Goal: Information Seeking & Learning: Learn about a topic

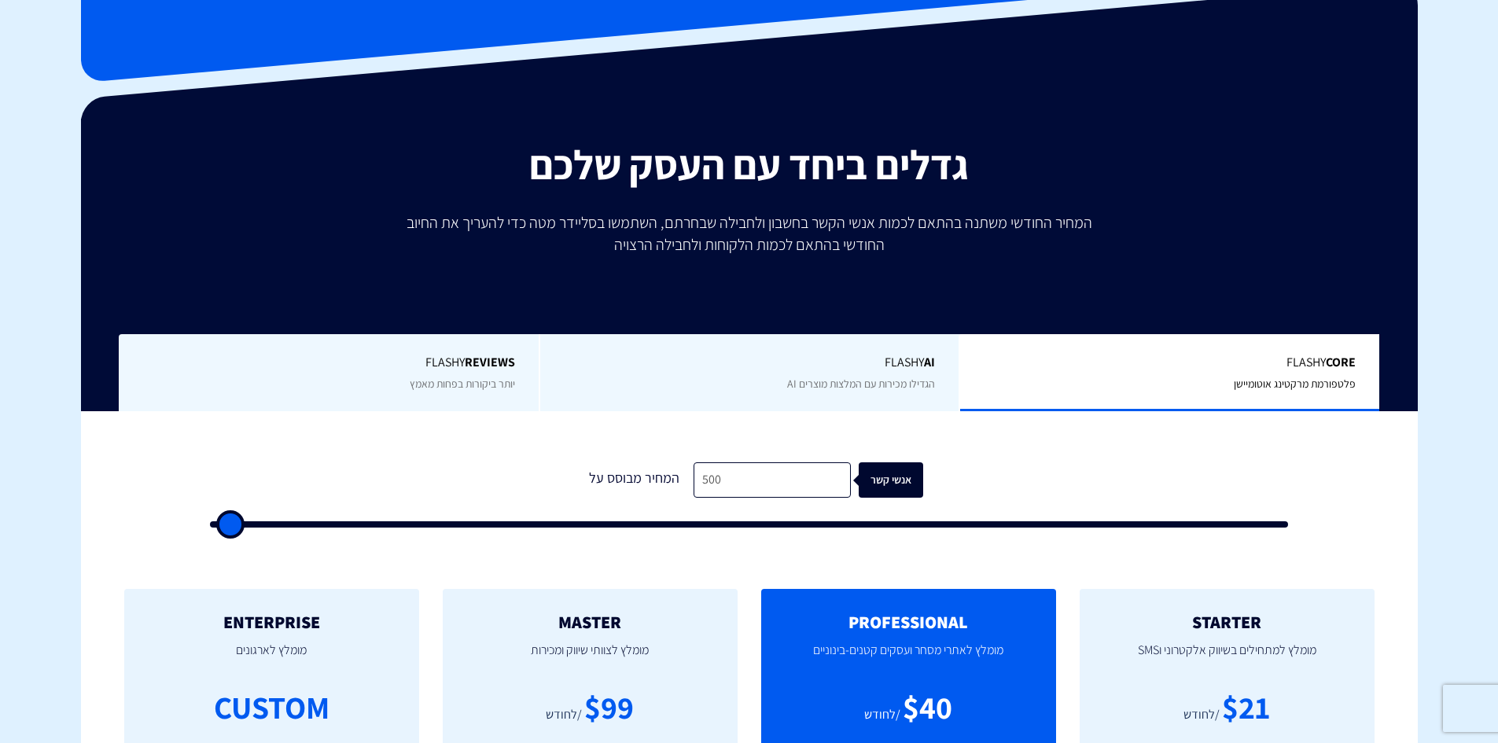
scroll to position [315, 0]
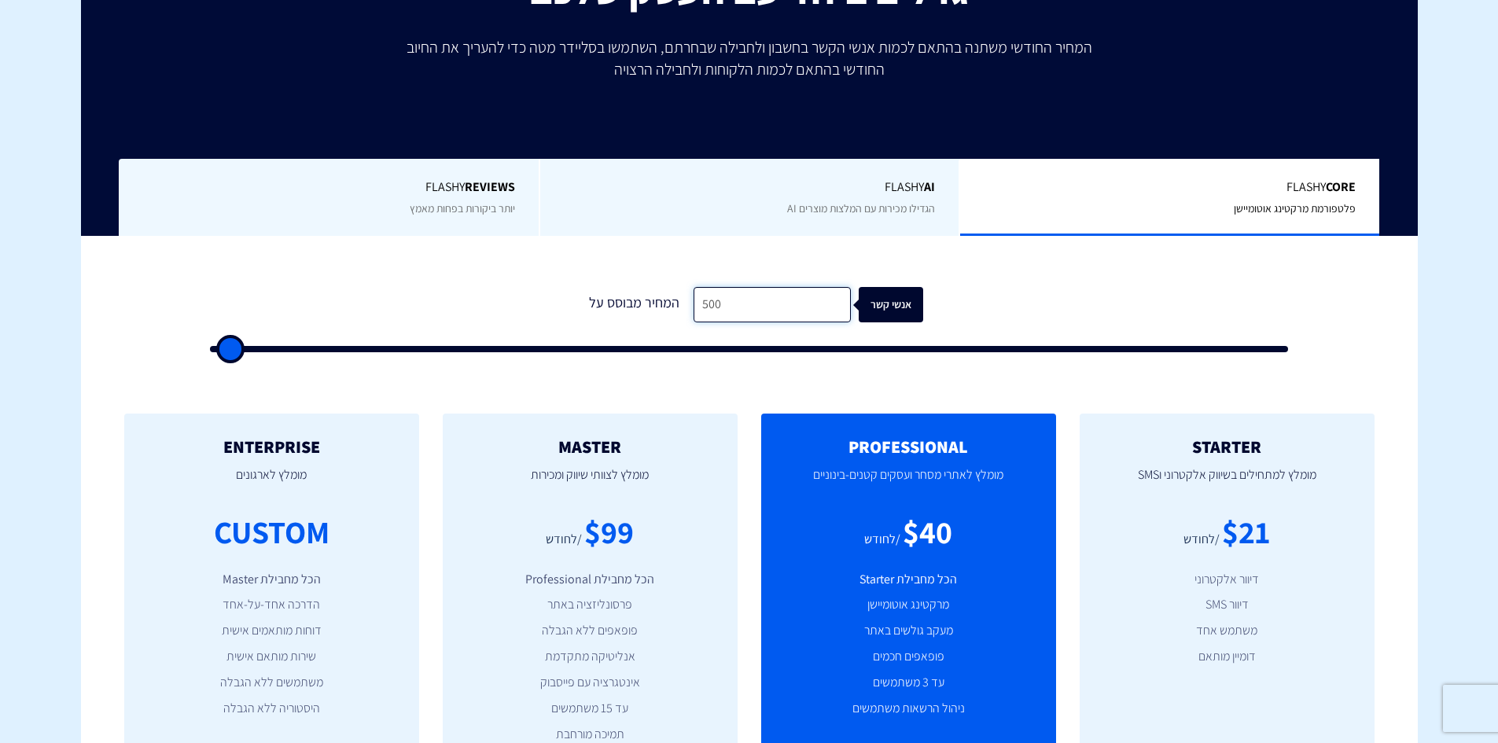
click at [723, 302] on input "500" at bounding box center [772, 304] width 157 height 35
click at [748, 293] on input "500" at bounding box center [772, 304] width 157 height 35
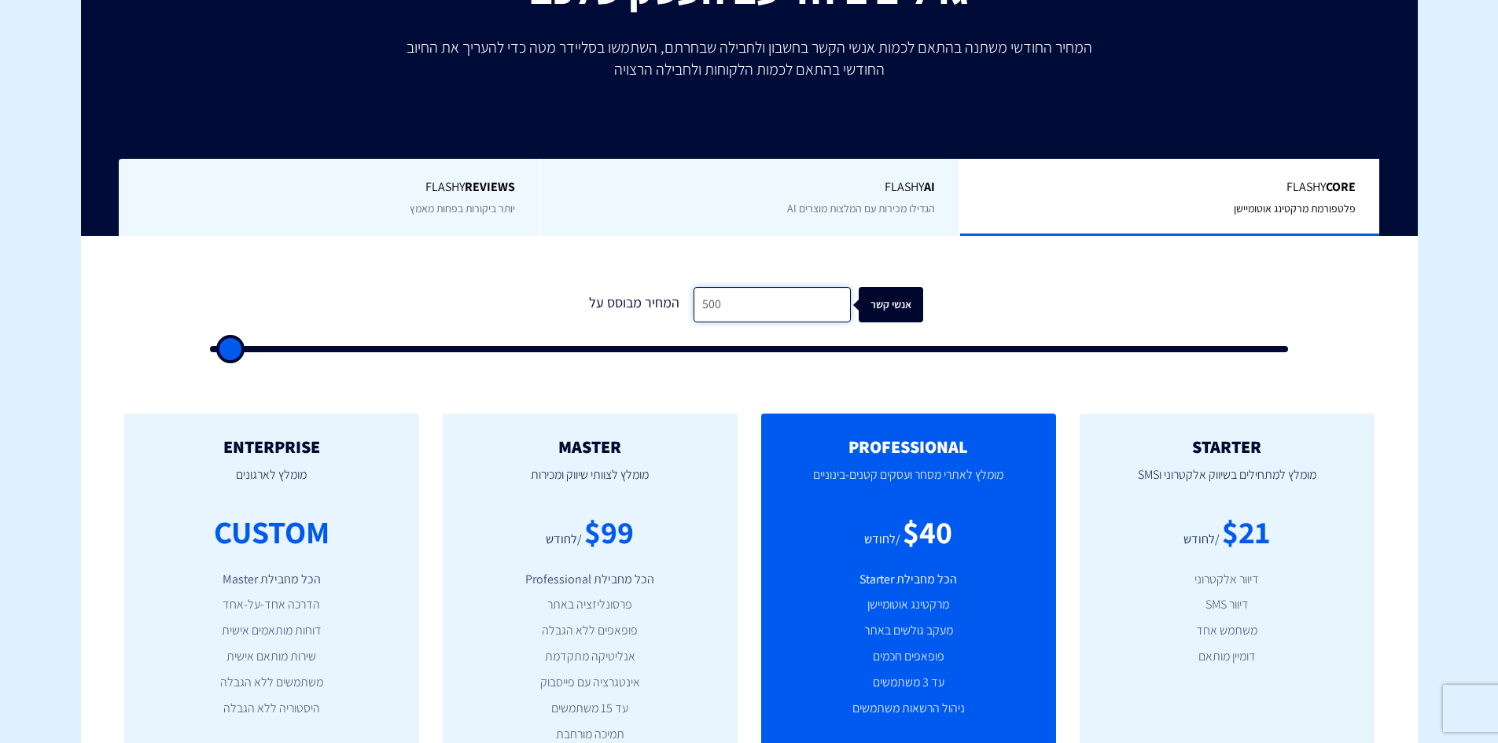
click at [718, 301] on input "500" at bounding box center [772, 304] width 157 height 35
type input "500"
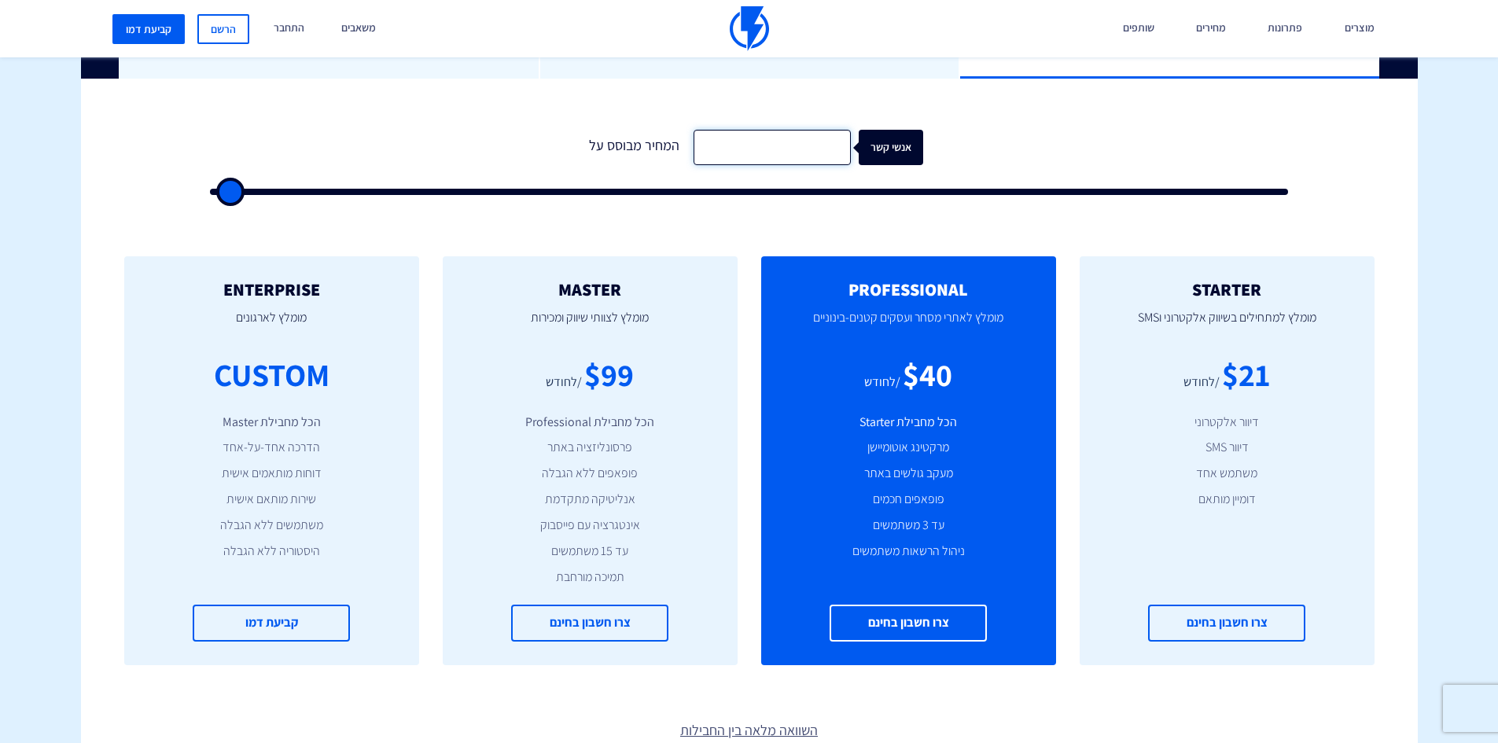
scroll to position [393, 0]
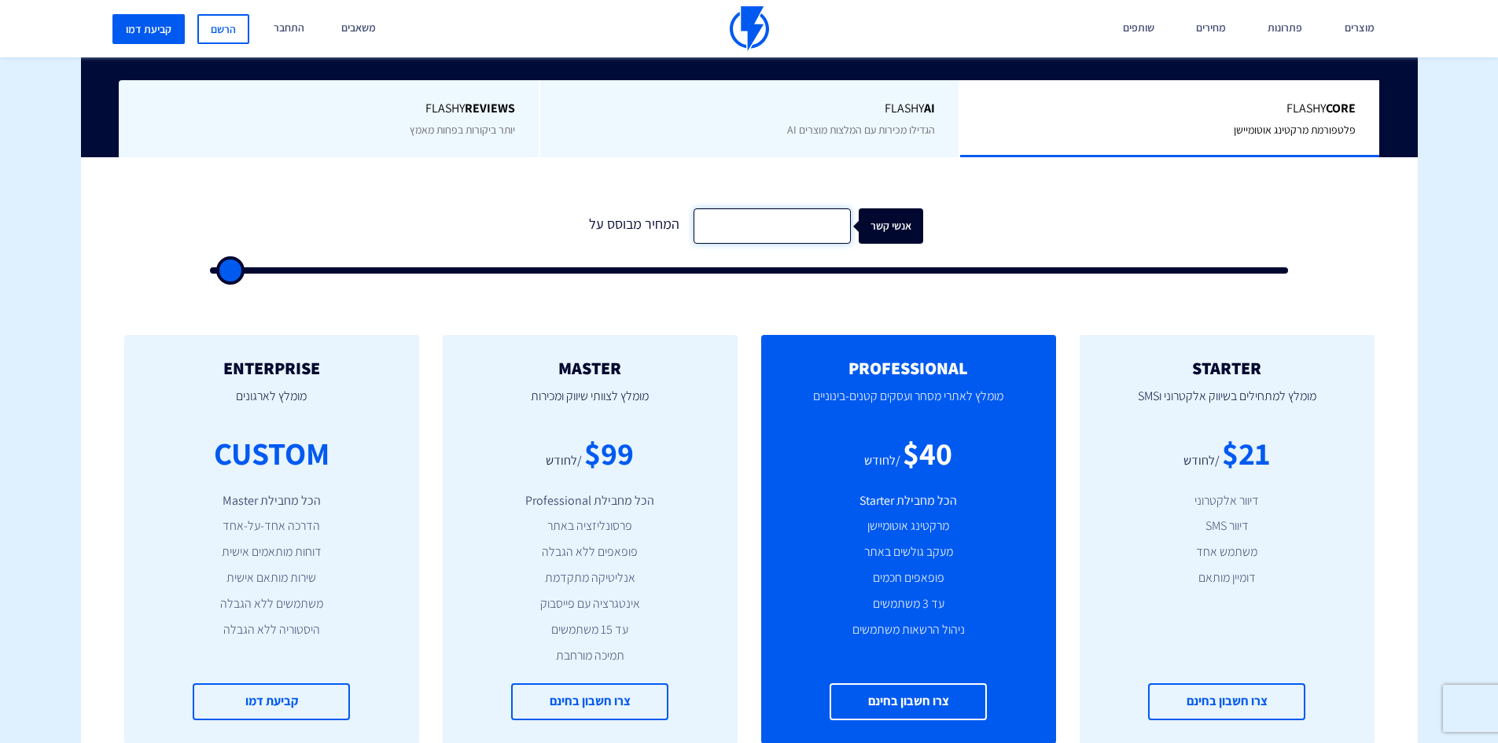
click at [725, 225] on input "text" at bounding box center [772, 225] width 157 height 35
click at [699, 214] on input "text" at bounding box center [772, 225] width 157 height 35
click at [693, 306] on div "STARTER מומלץ למתחילים בשיווק אלקטרוני וSMS $21 /לחודש דיוור אלקטרוני דיוור SMS…" at bounding box center [749, 540] width 1337 height 472
click at [708, 236] on input "text" at bounding box center [772, 225] width 157 height 35
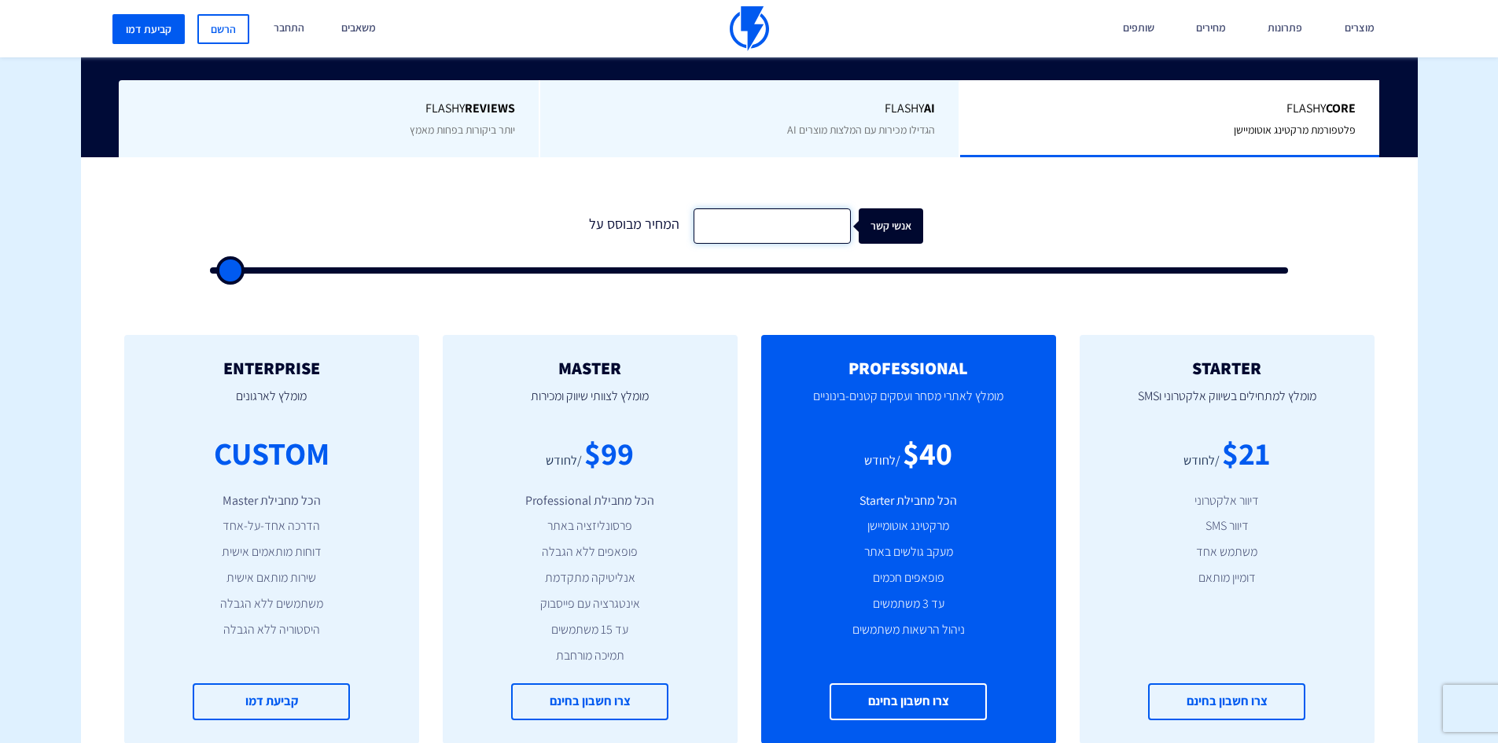
type input "1"
type input "500"
type input "10"
type input "500"
type input "100"
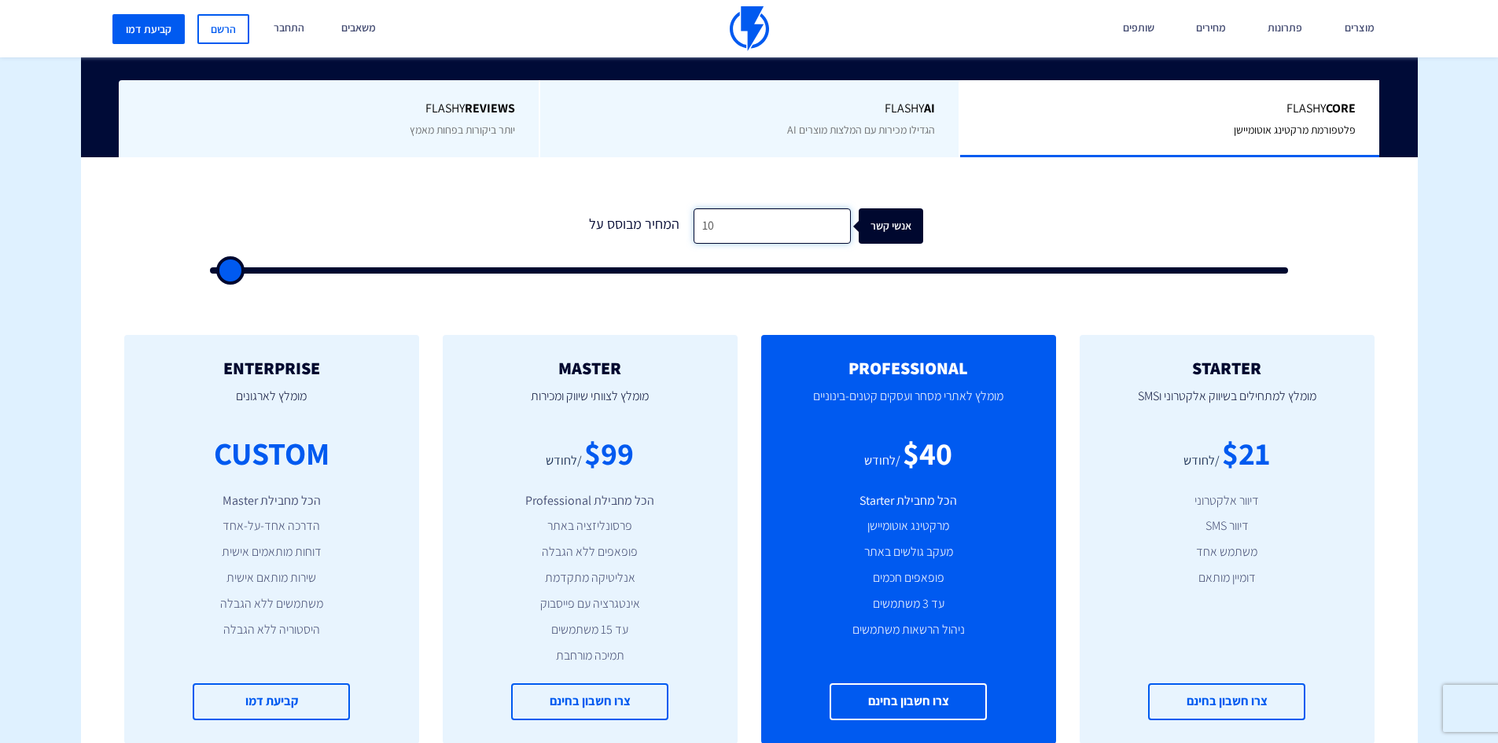
type input "500"
type input "1,000"
type input "1000"
type input "10,000"
type input "10000"
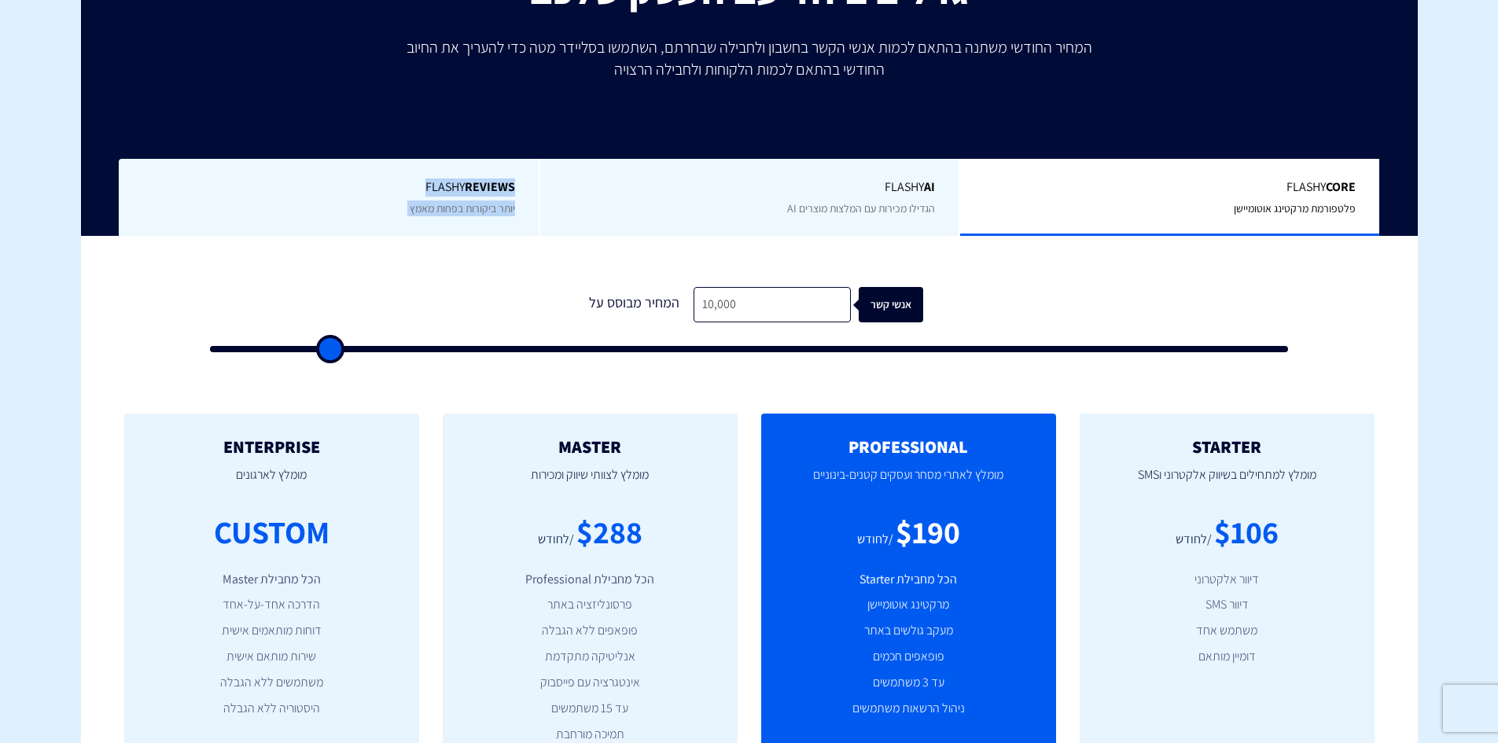
drag, startPoint x: 741, startPoint y: 230, endPoint x: 691, endPoint y: 238, distance: 50.3
click at [691, 238] on div "0 המחיר מבוסס על 10,000 אנשי קשר" at bounding box center [749, 309] width 1134 height 146
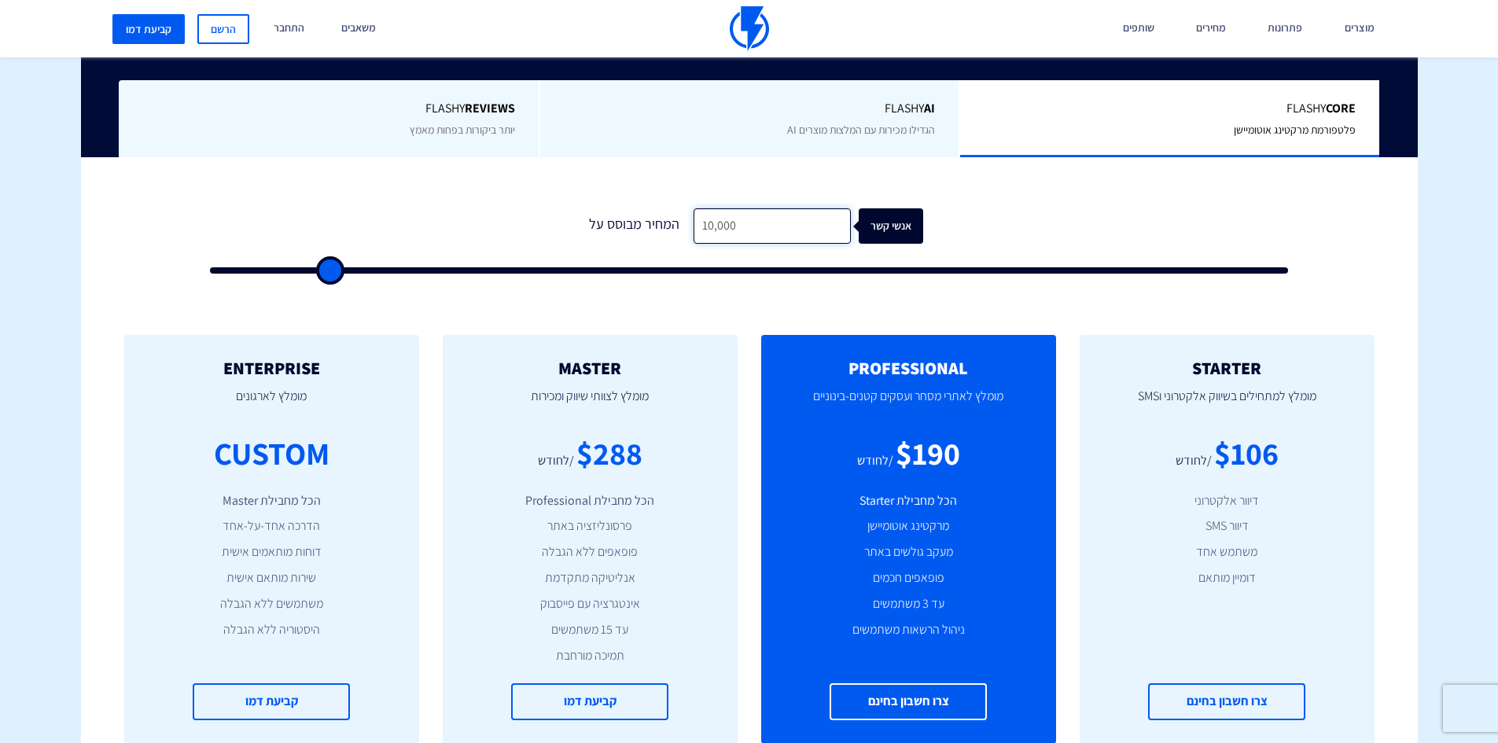
click at [754, 231] on input "10,000" at bounding box center [772, 225] width 157 height 35
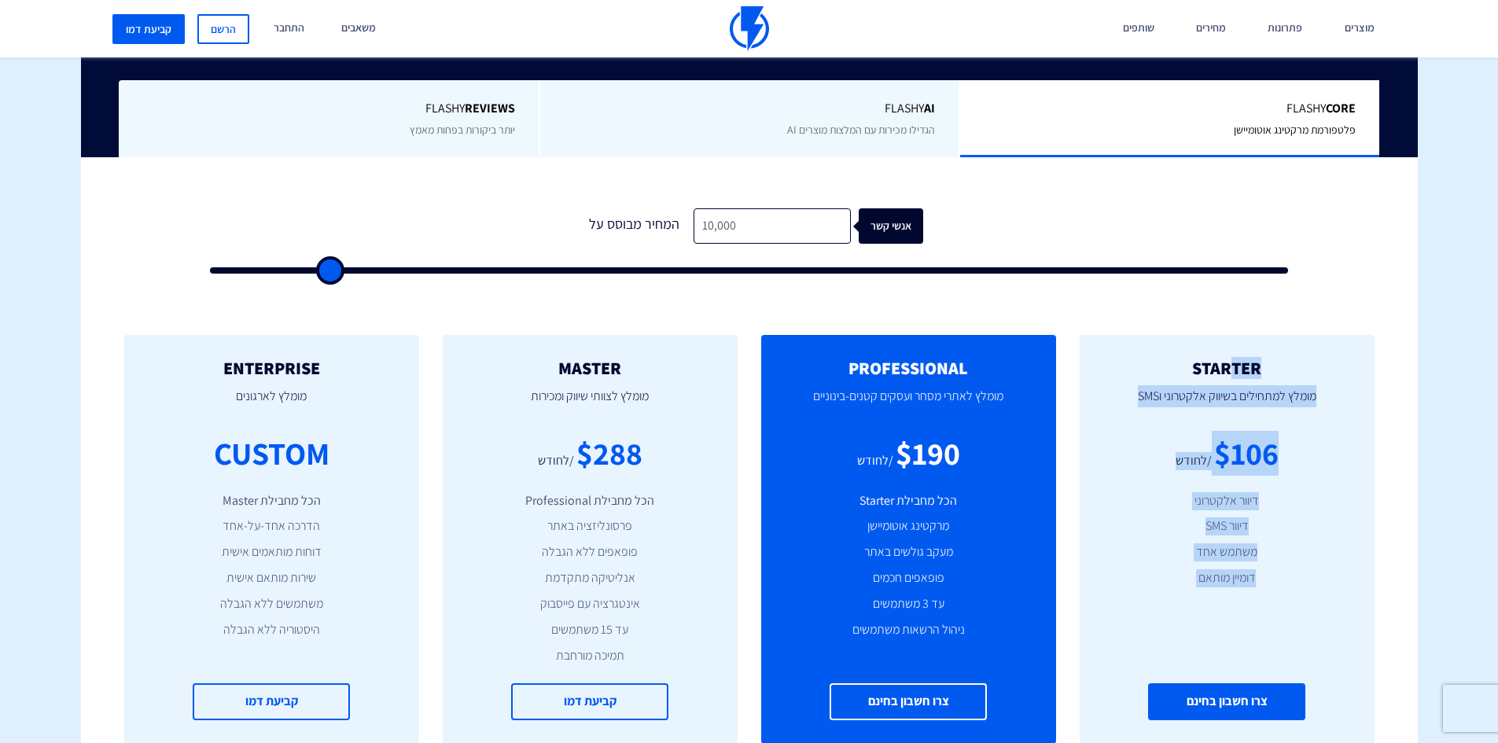
drag, startPoint x: 1230, startPoint y: 367, endPoint x: 1183, endPoint y: 684, distance: 320.3
click at [1183, 684] on div "STARTER מומלץ למתחילים בשיווק אלקטרוני וSMS $106 /לחודש דיוור אלקטרוני דיוור SM…" at bounding box center [1227, 539] width 295 height 409
click at [1220, 536] on ul "דיוור אלקטרוני דיוור SMS משתמש אחד דומיין מותאם" at bounding box center [1227, 539] width 248 height 95
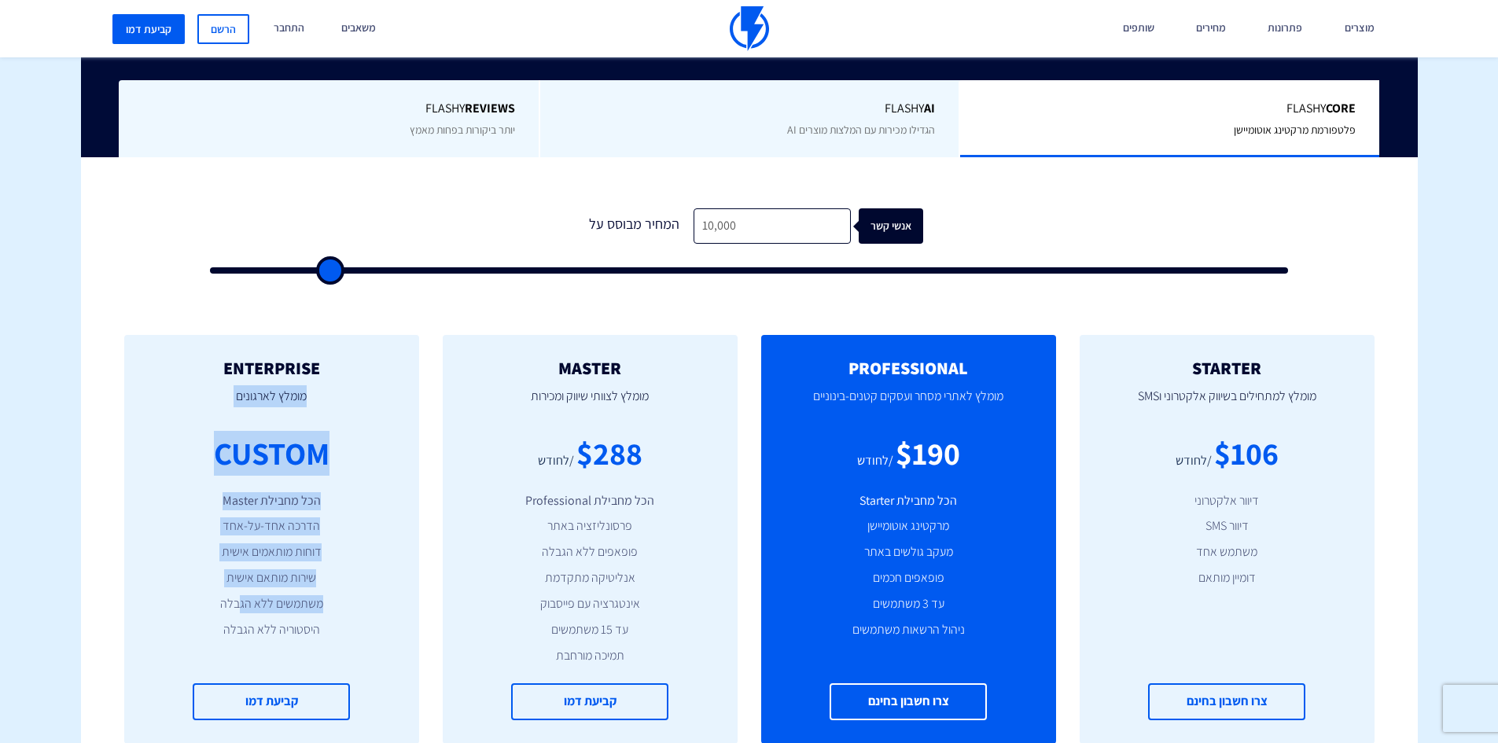
drag, startPoint x: 214, startPoint y: 370, endPoint x: 238, endPoint y: 602, distance: 233.2
click at [238, 602] on div "ENTERPRISE מומלץ לארגונים CUSTOM הכל מחבילת Master הדרכה אחד-על-אחד דוחות מותאמ…" at bounding box center [271, 539] width 295 height 409
click at [247, 540] on ul "הכל מחבילת Master הדרכה אחד-על-אחד דוחות מותאמים אישית שירות מותאם אישית משתמשי…" at bounding box center [272, 565] width 248 height 147
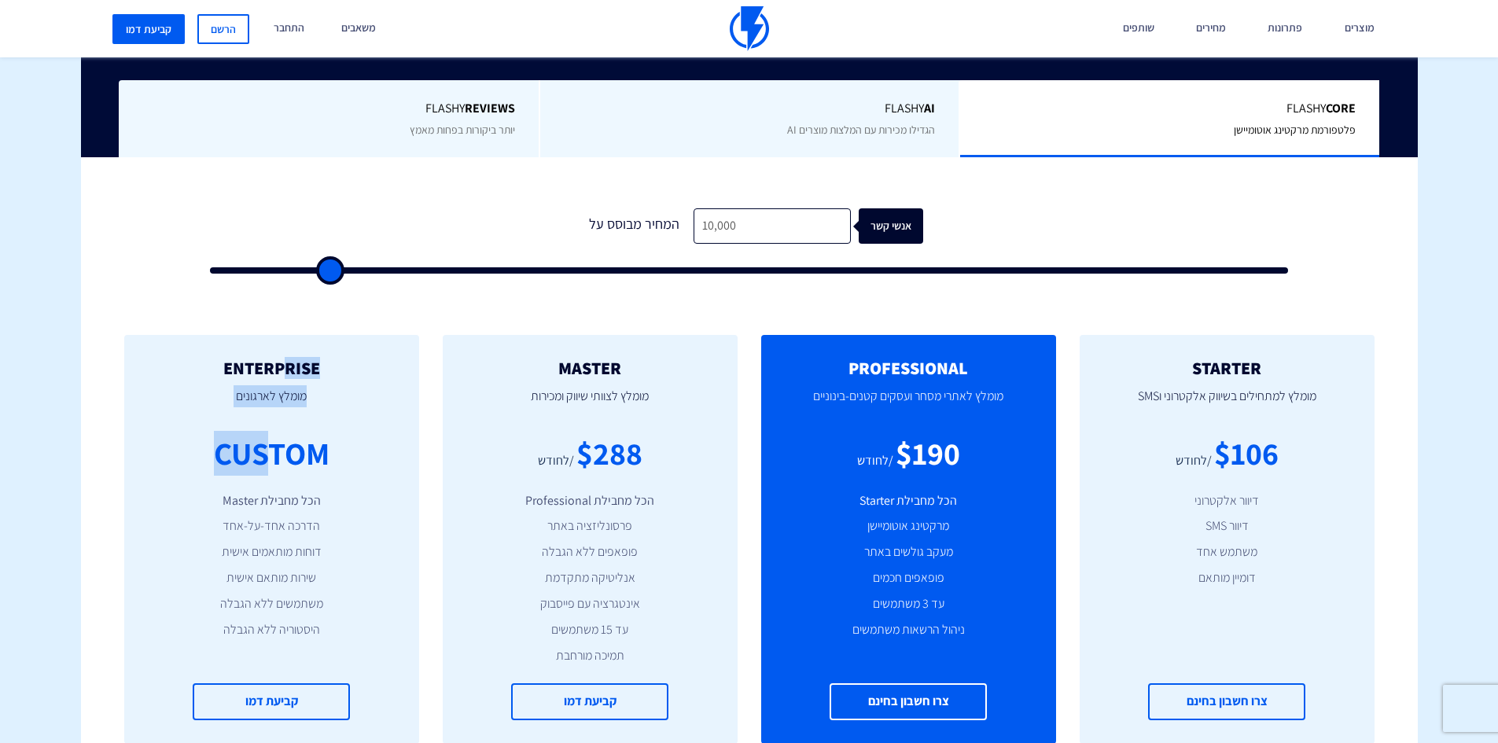
drag, startPoint x: 288, startPoint y: 355, endPoint x: 267, endPoint y: 453, distance: 100.4
click at [267, 453] on div "ENTERPRISE מומלץ לארגונים CUSTOM הכל מחבילת Master הדרכה אחד-על-אחד דוחות מותאמ…" at bounding box center [271, 539] width 295 height 409
click at [271, 451] on div "CUSTOM" at bounding box center [272, 453] width 116 height 45
click at [626, 370] on h2 "MASTER" at bounding box center [590, 368] width 248 height 19
click at [742, 230] on input "10,000" at bounding box center [772, 225] width 157 height 35
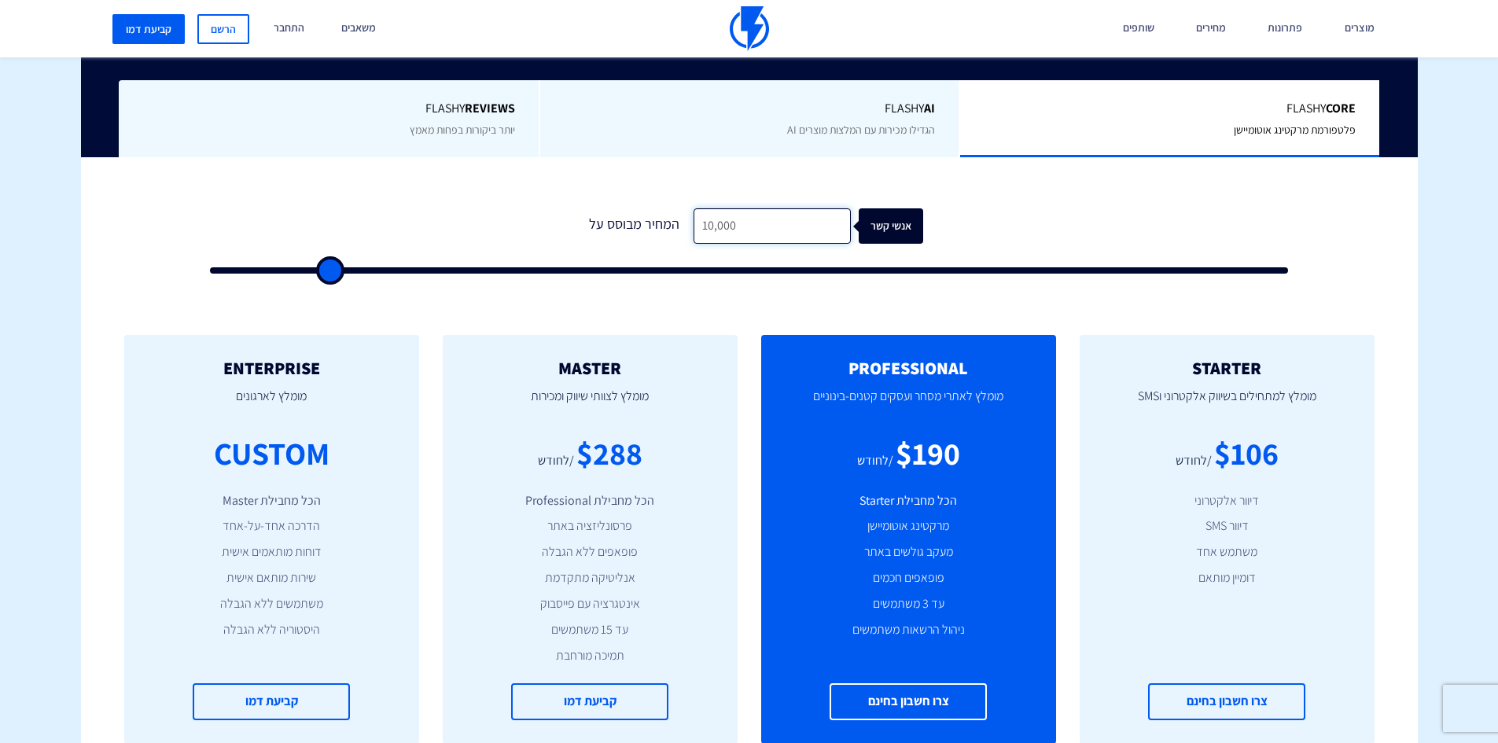
click at [742, 230] on input "10,000" at bounding box center [772, 225] width 157 height 35
type input "1"
type input "500"
type input "10"
type input "500"
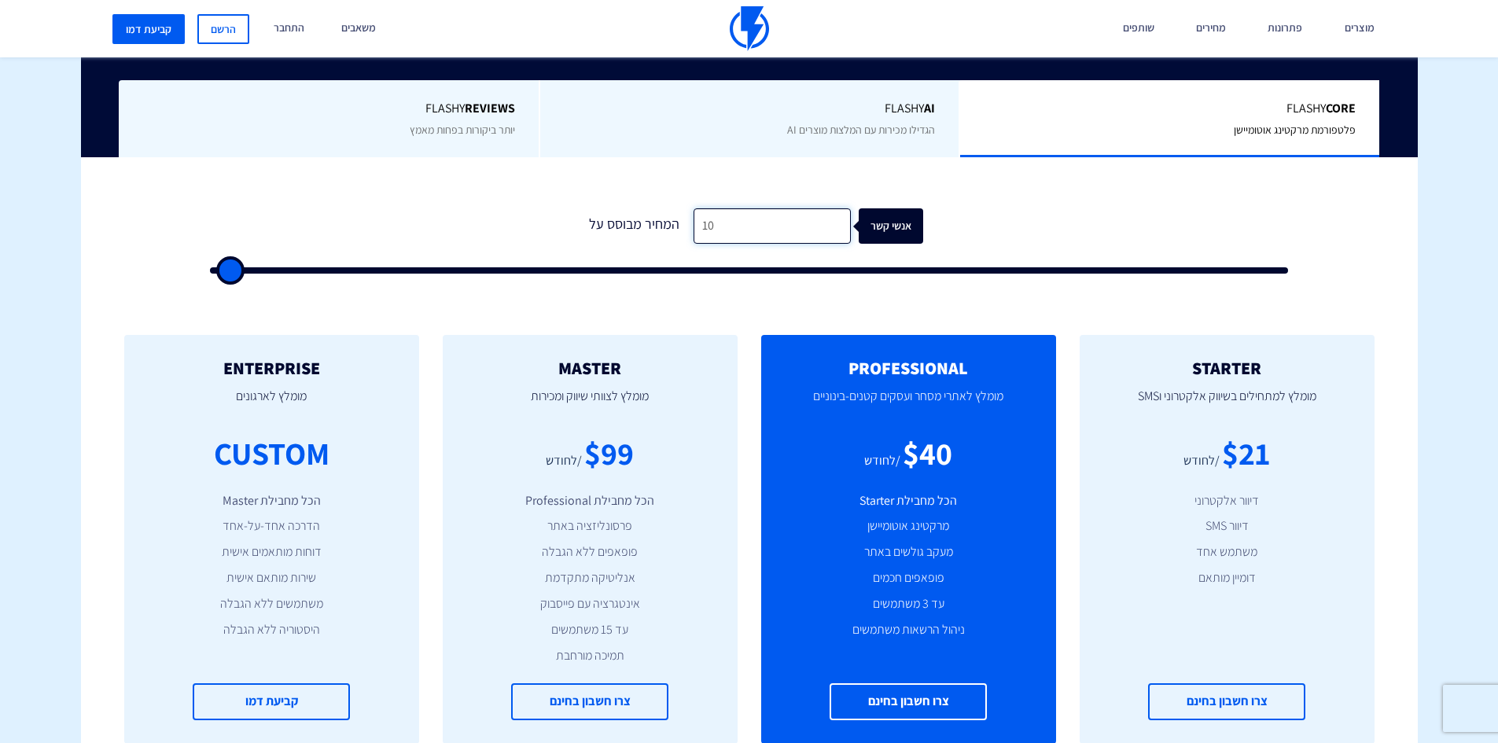
type input "105"
type input "500"
type input "1,050"
type input "1000"
type input "10,500"
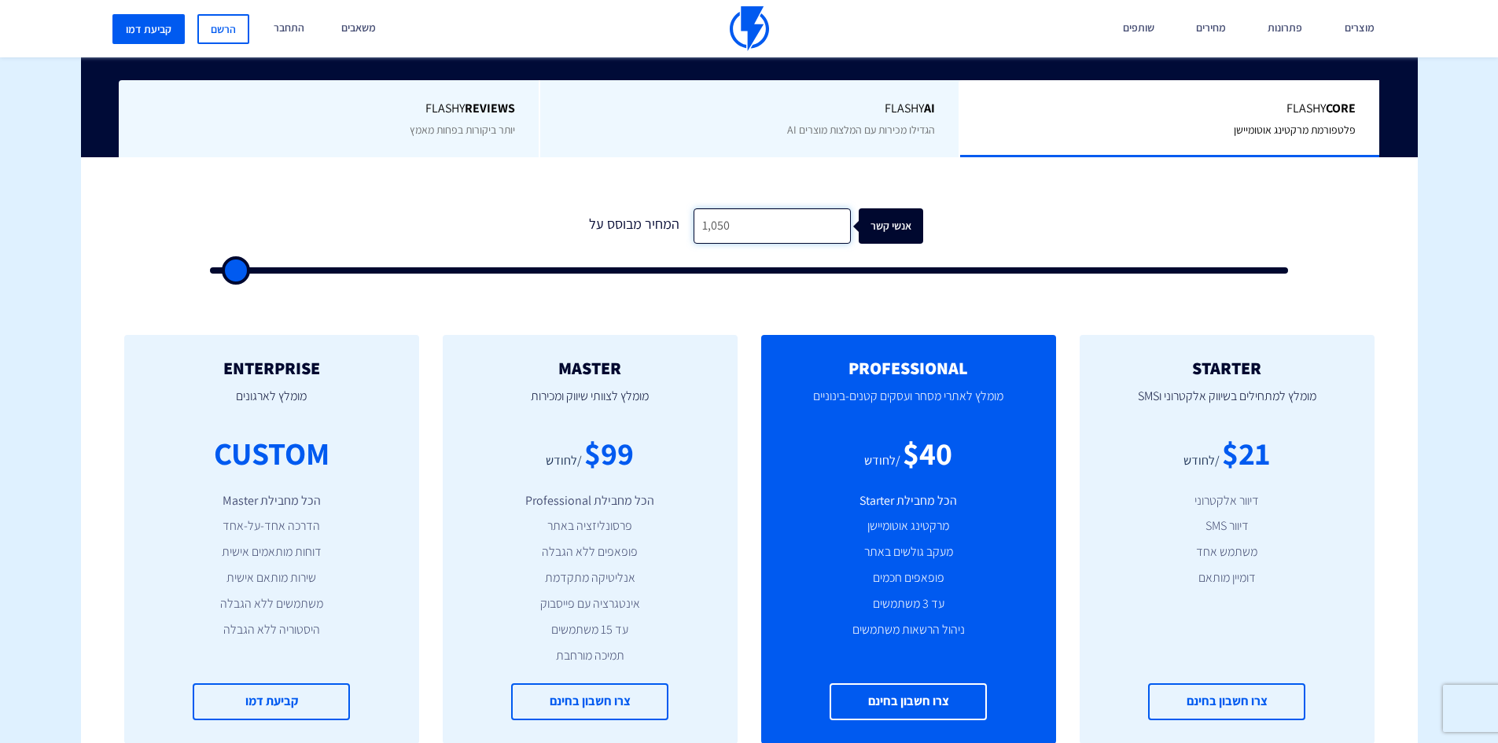
type input "10500"
click at [707, 220] on input "10,500" at bounding box center [772, 225] width 157 height 35
type input "1"
type input "500"
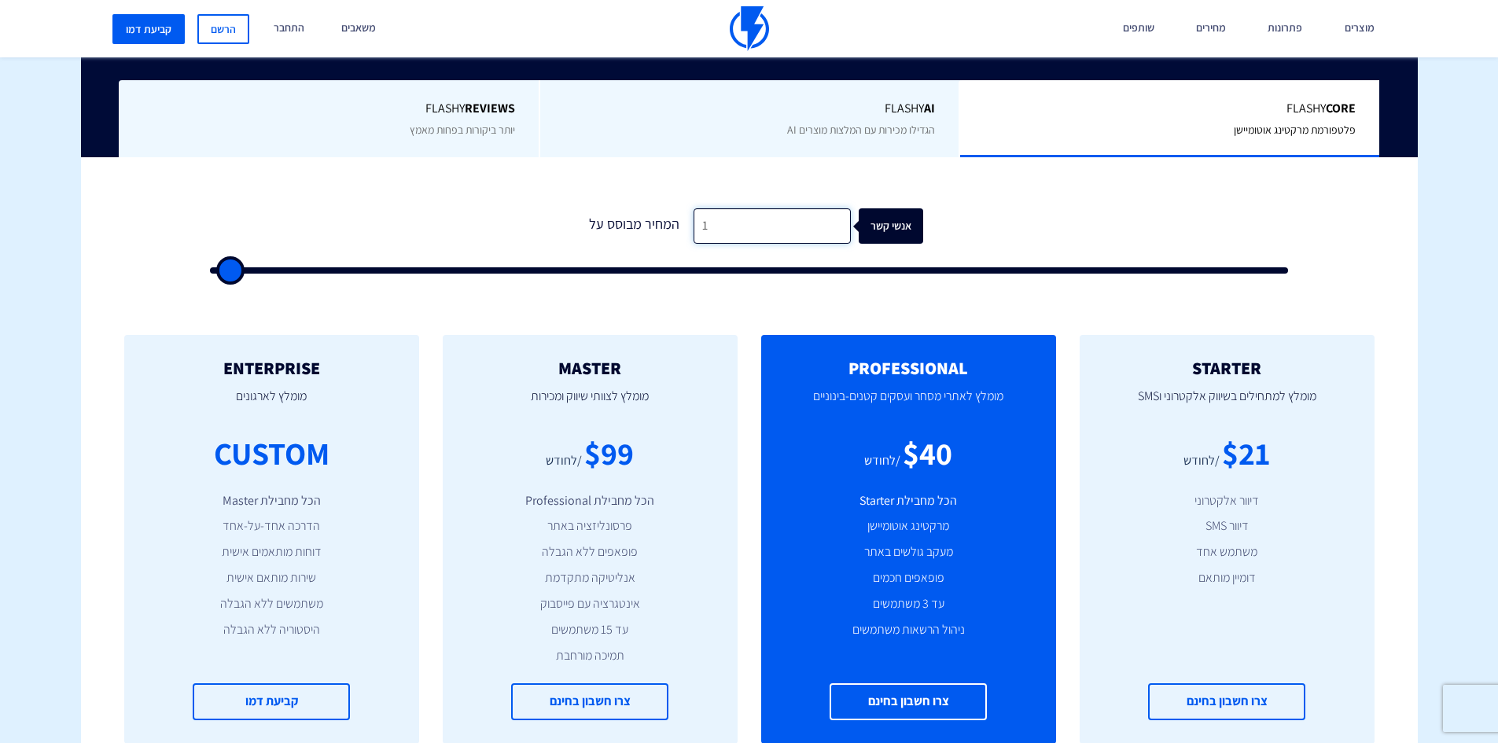
type input "10"
type input "500"
type input "100"
type input "500"
type input "1,000"
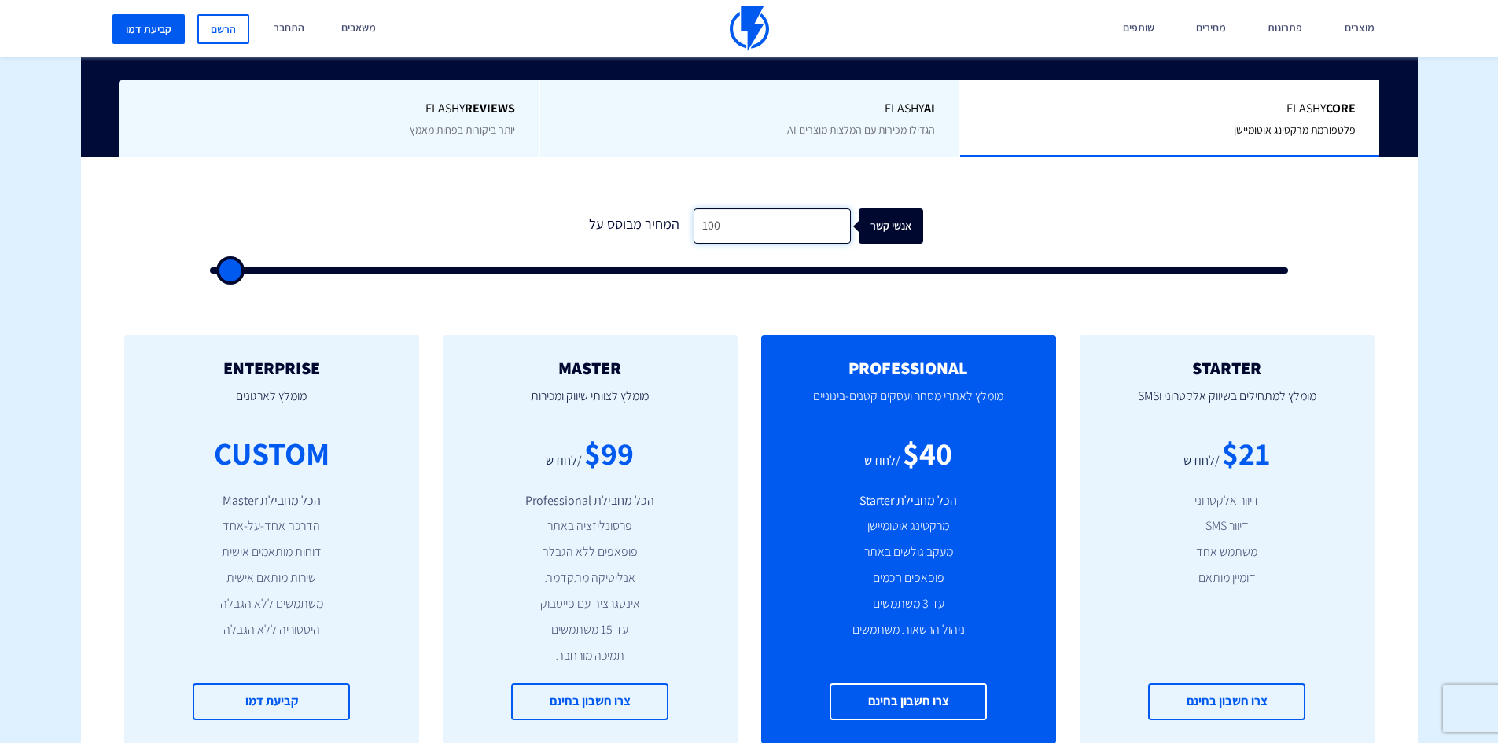
type input "1000"
type input "10,000"
type input "10000"
drag, startPoint x: 601, startPoint y: 447, endPoint x: 665, endPoint y: 453, distance: 64.7
click at [665, 453] on div "$288 /לחודש" at bounding box center [590, 453] width 248 height 45
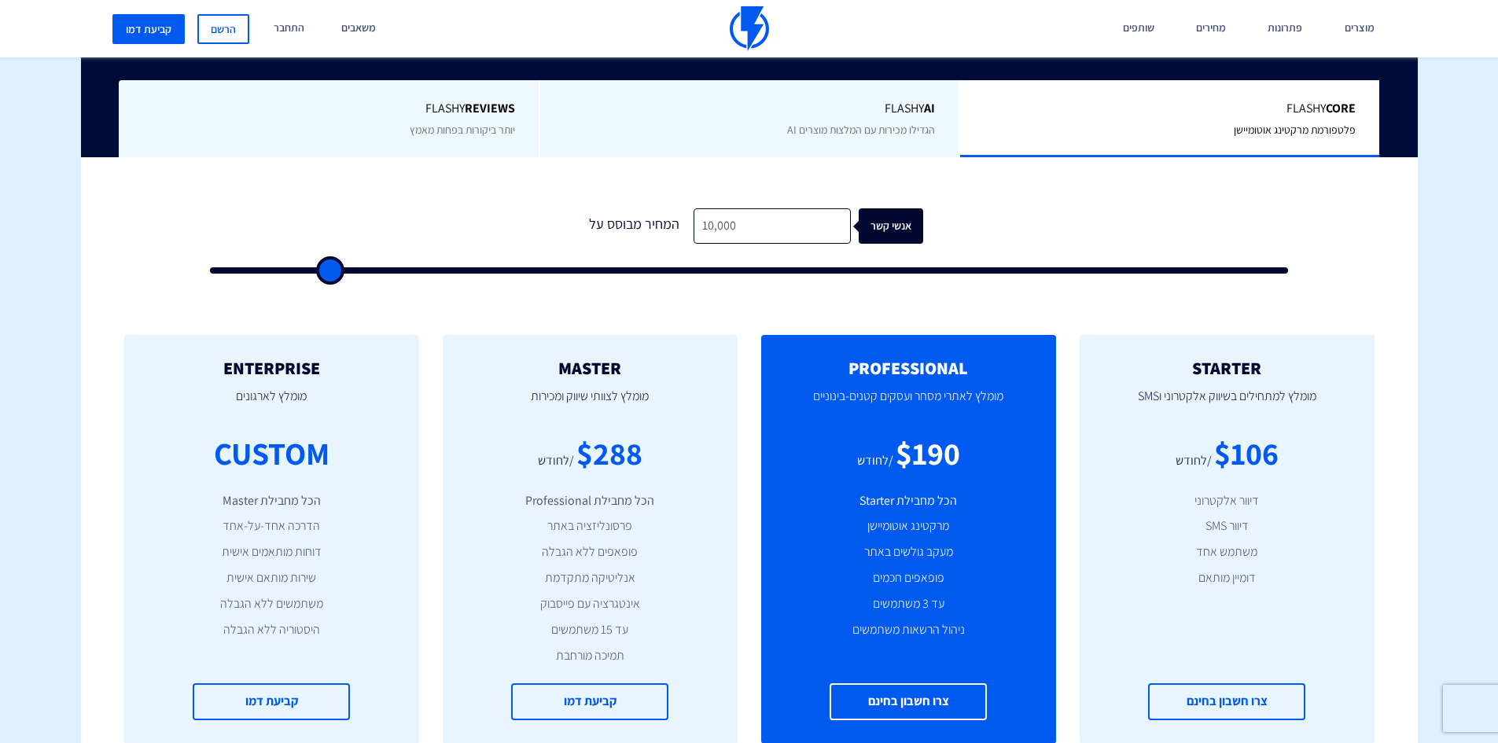
click at [746, 205] on div "0 המחיר מבוסס על 10,000 אנשי קשר" at bounding box center [749, 236] width 1110 height 134
click at [745, 212] on input "10,000" at bounding box center [772, 225] width 157 height 35
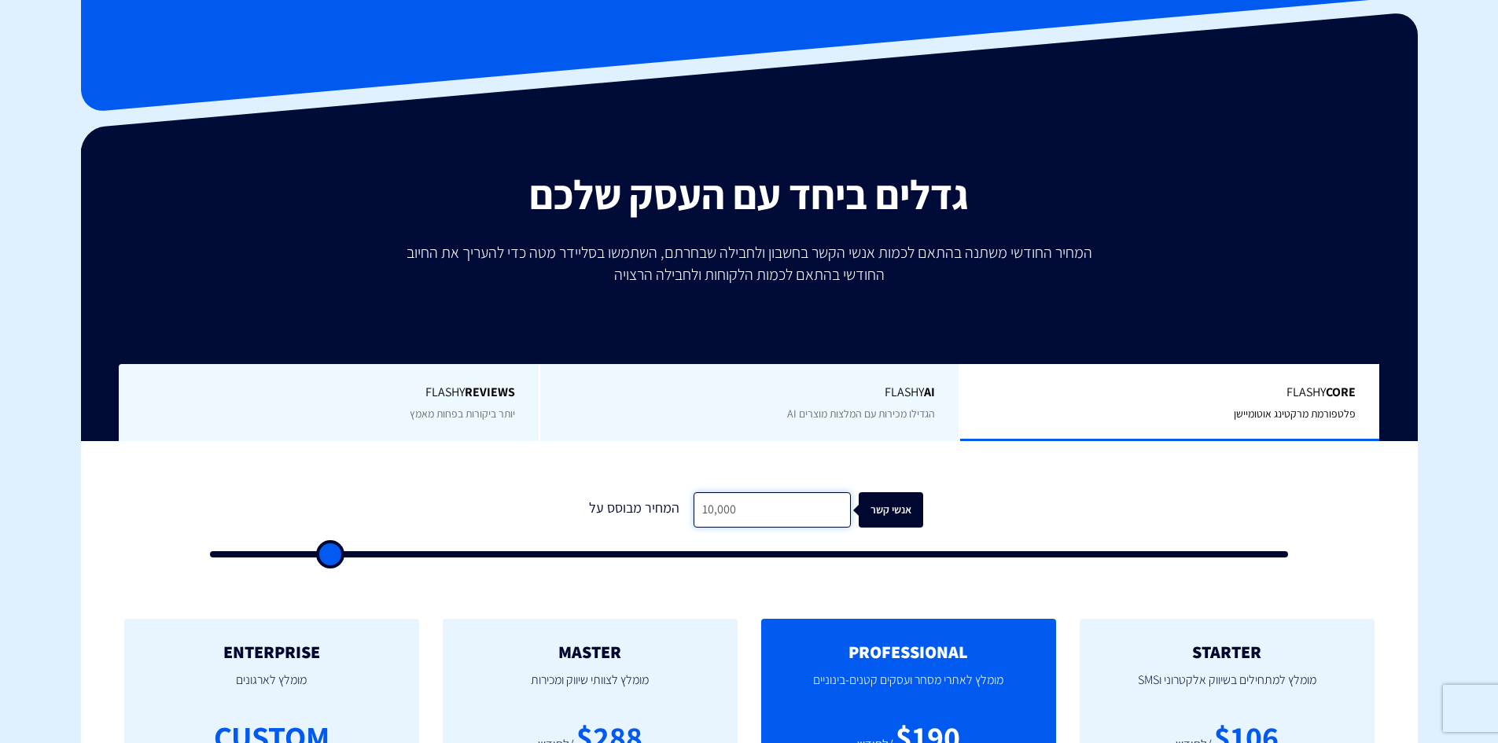
scroll to position [315, 0]
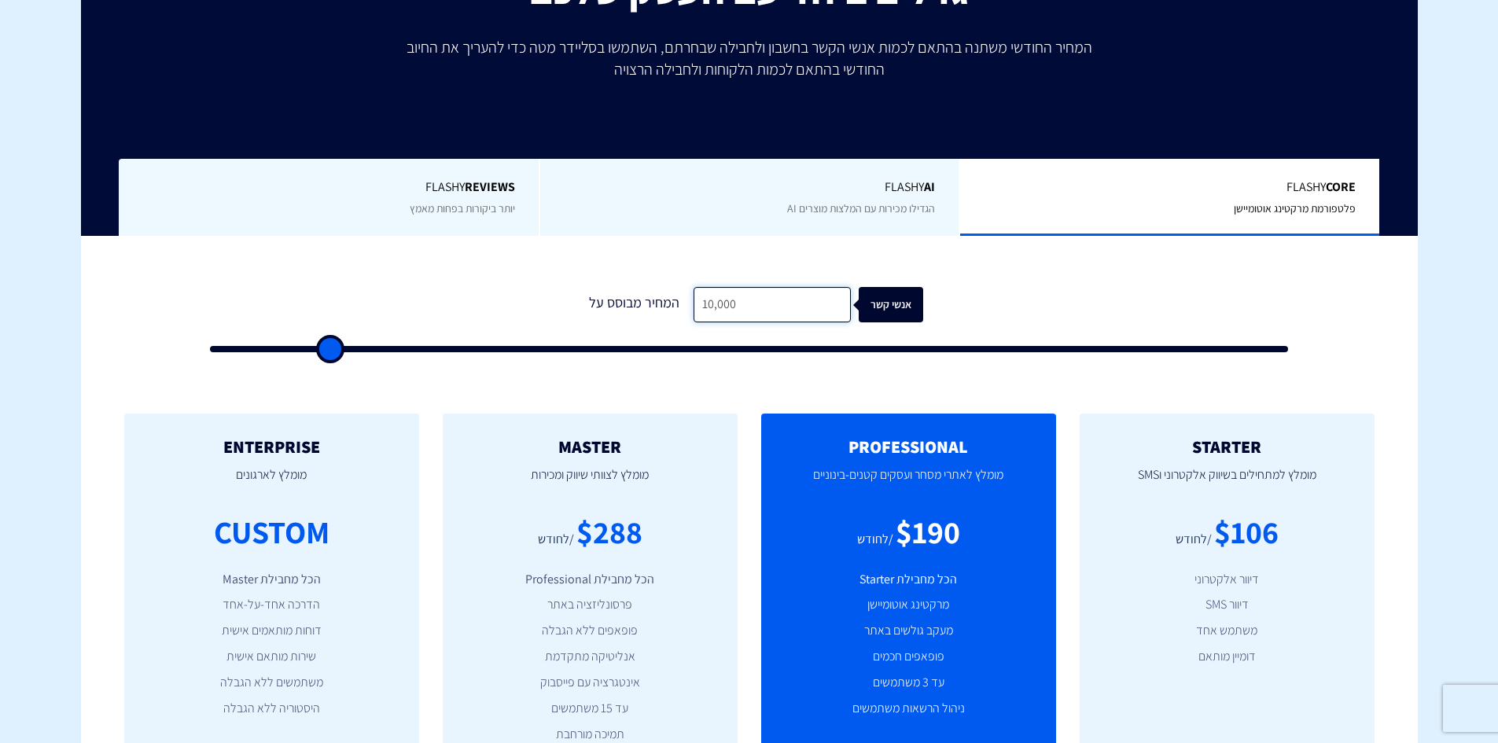
click at [764, 306] on input "10,000" at bounding box center [772, 304] width 157 height 35
click at [762, 305] on input "10,000" at bounding box center [772, 304] width 157 height 35
click at [778, 387] on div "STARTER מומלץ למתחילים בשיווק אלקטרוני וSMS $106 /לחודש דיוור אלקטרוני דיוור SM…" at bounding box center [749, 618] width 1337 height 472
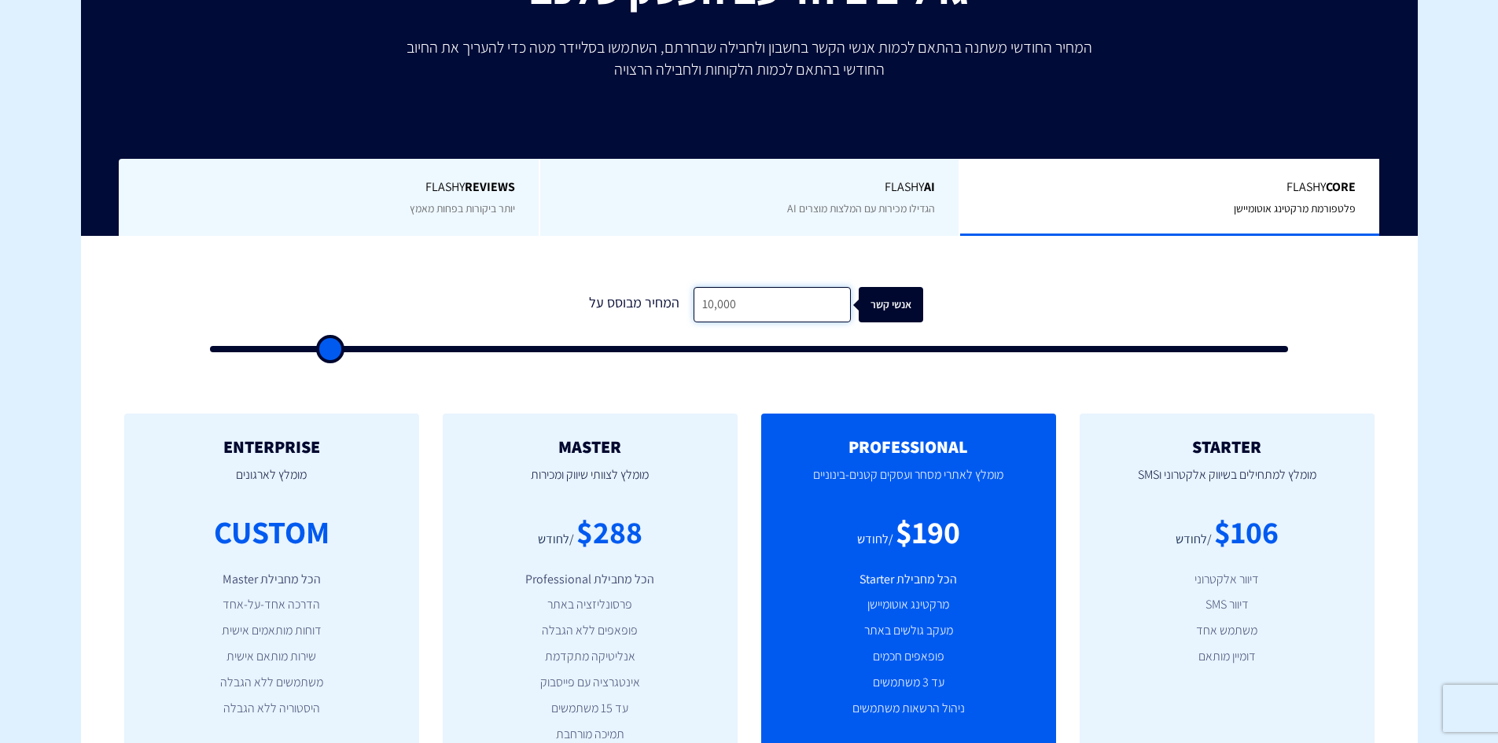
click at [749, 305] on input "10,000" at bounding box center [772, 304] width 157 height 35
type input "2"
type input "500"
type input "20"
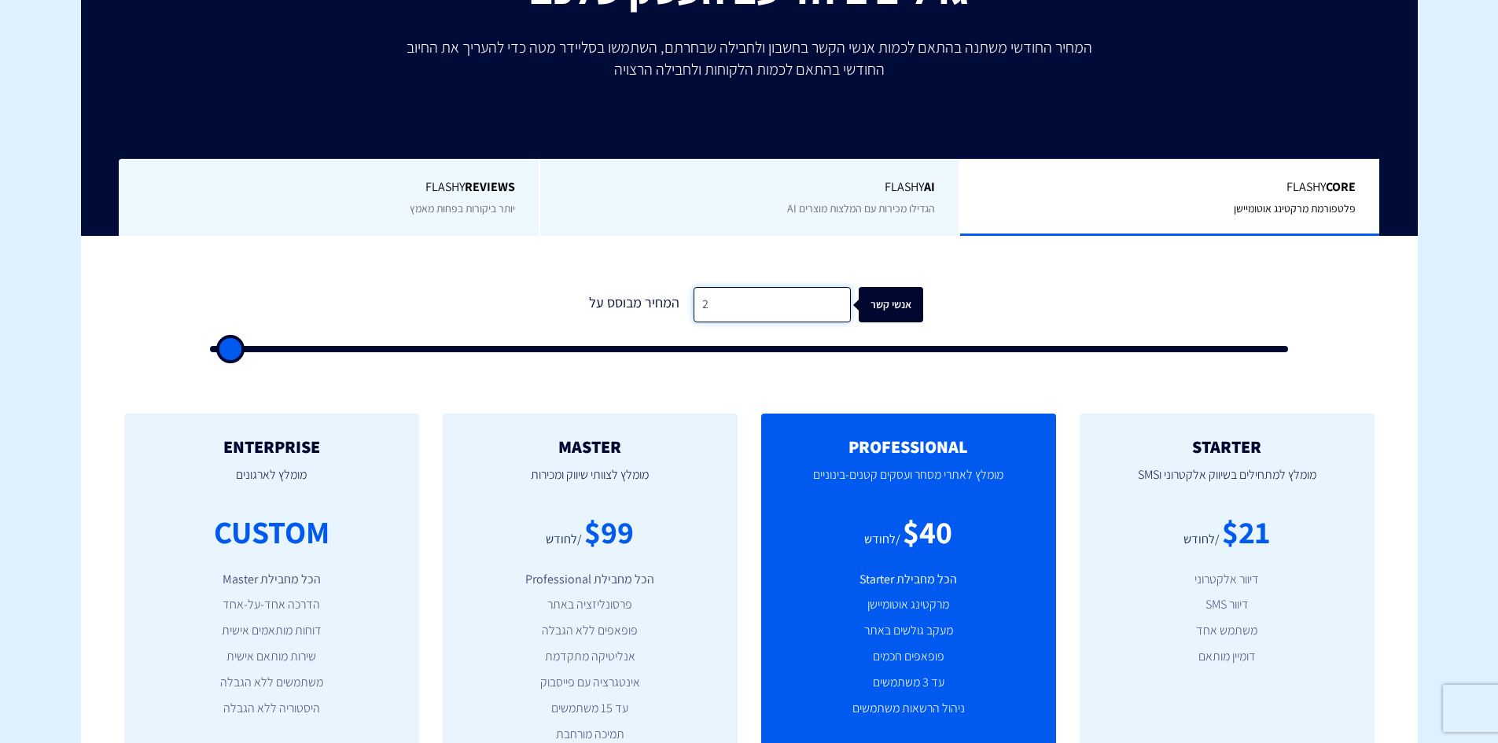
type input "500"
type input "200"
type input "500"
type input "2,000"
type input "2000"
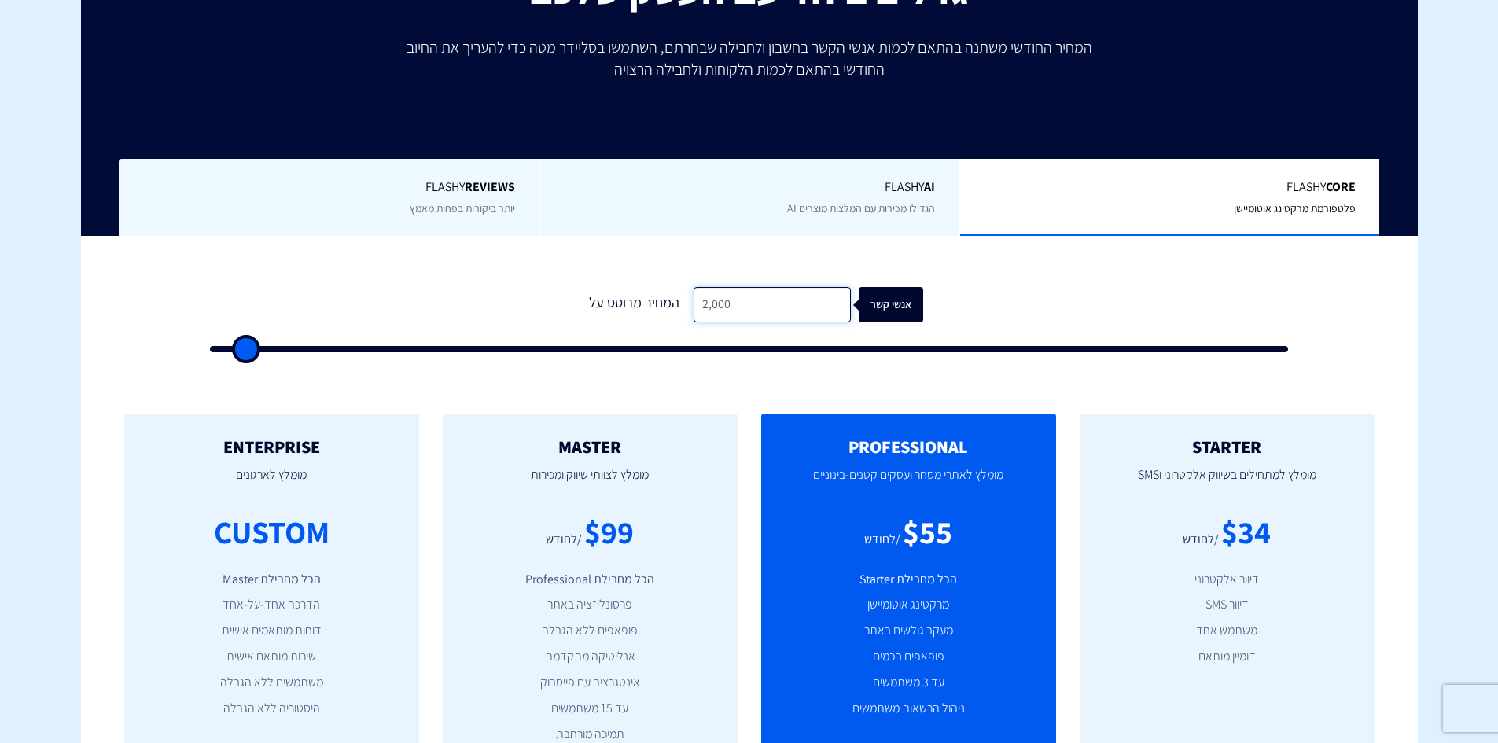
type input "20,000"
type input "20000"
drag, startPoint x: 598, startPoint y: 539, endPoint x: 655, endPoint y: 534, distance: 57.6
click at [668, 537] on div "$458 /לחודש" at bounding box center [590, 532] width 248 height 45
click at [648, 533] on div "$458 /לחודש" at bounding box center [590, 532] width 248 height 45
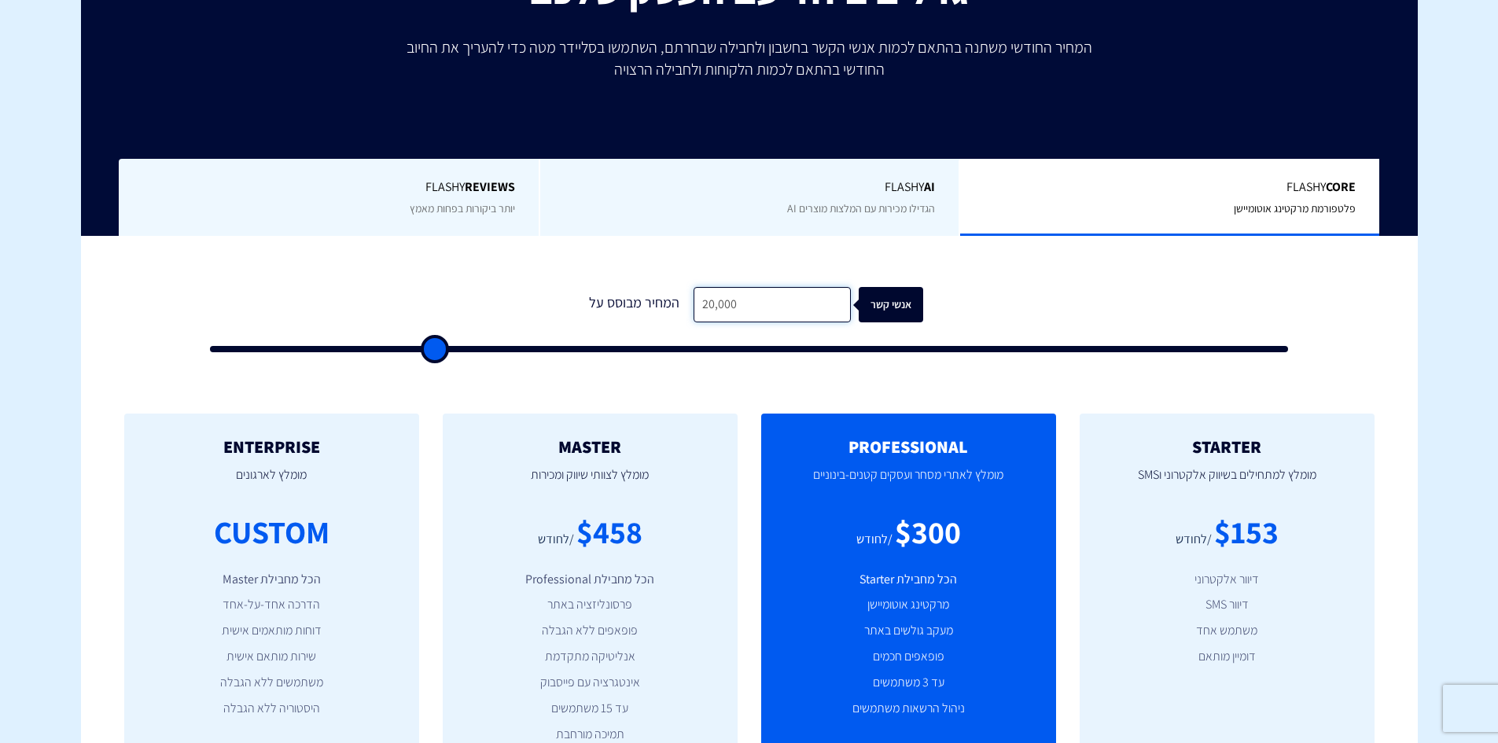
drag, startPoint x: 773, startPoint y: 307, endPoint x: 677, endPoint y: 300, distance: 96.2
click at [677, 300] on div "המחיר מבוסס על 20,000 אנשי קשר" at bounding box center [750, 304] width 348 height 35
click at [789, 296] on input "20,000" at bounding box center [772, 304] width 157 height 35
drag, startPoint x: 778, startPoint y: 302, endPoint x: 677, endPoint y: 302, distance: 100.6
click at [677, 302] on div "המחיר מבוסס על 20,000 אנשי קשר" at bounding box center [750, 304] width 348 height 35
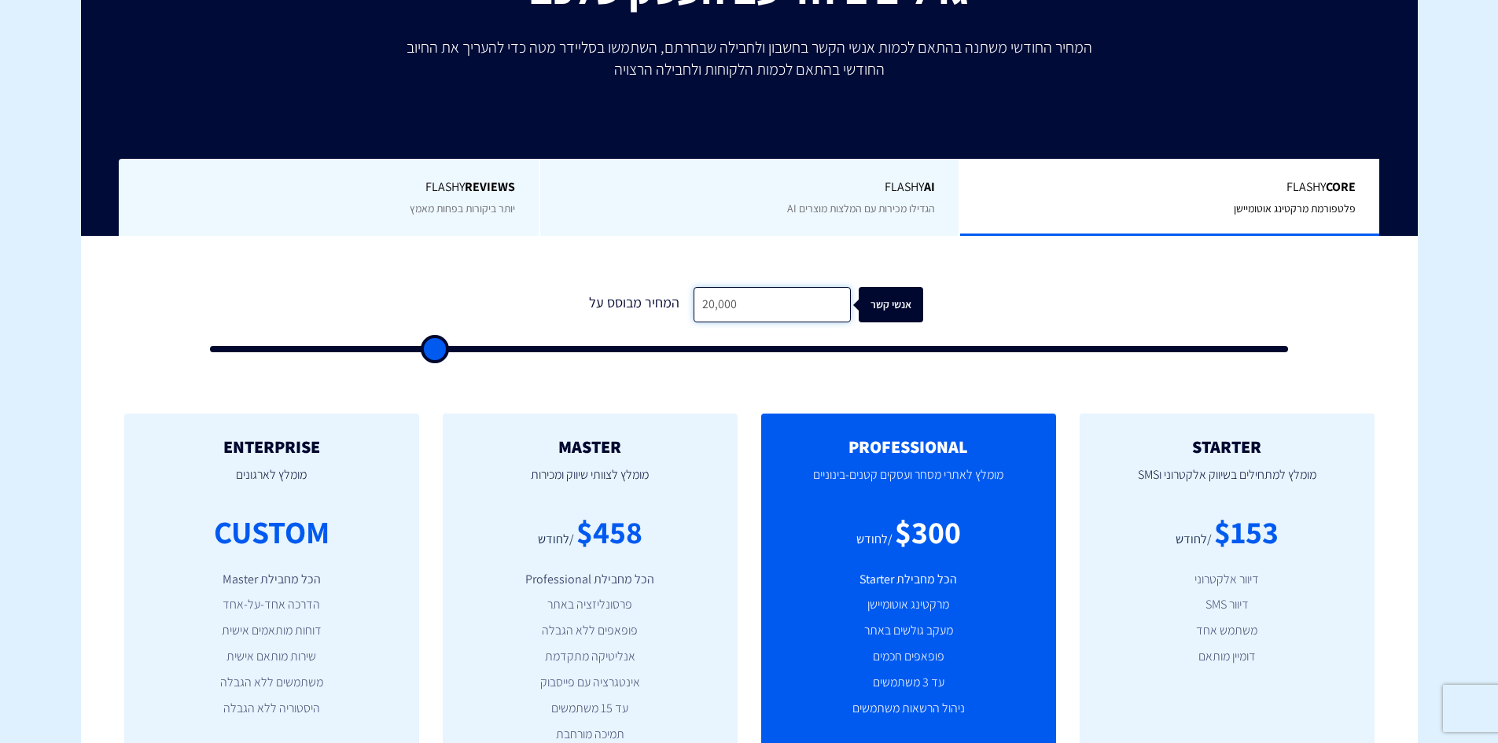
click at [744, 300] on input "20,000" at bounding box center [772, 304] width 157 height 35
click at [712, 305] on input "20,000" at bounding box center [772, 304] width 157 height 35
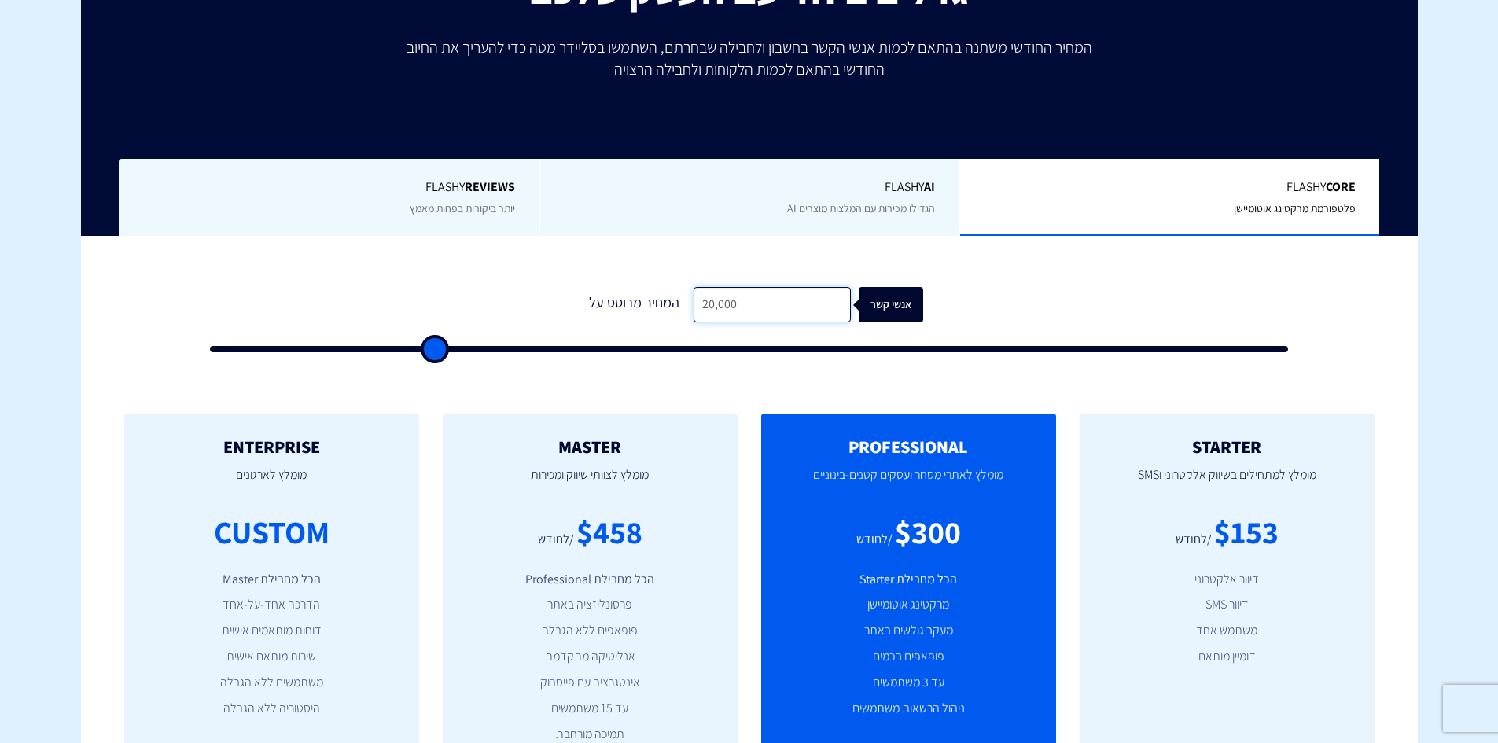
type input "1"
type input "500"
type input "10"
type input "500"
type input "100"
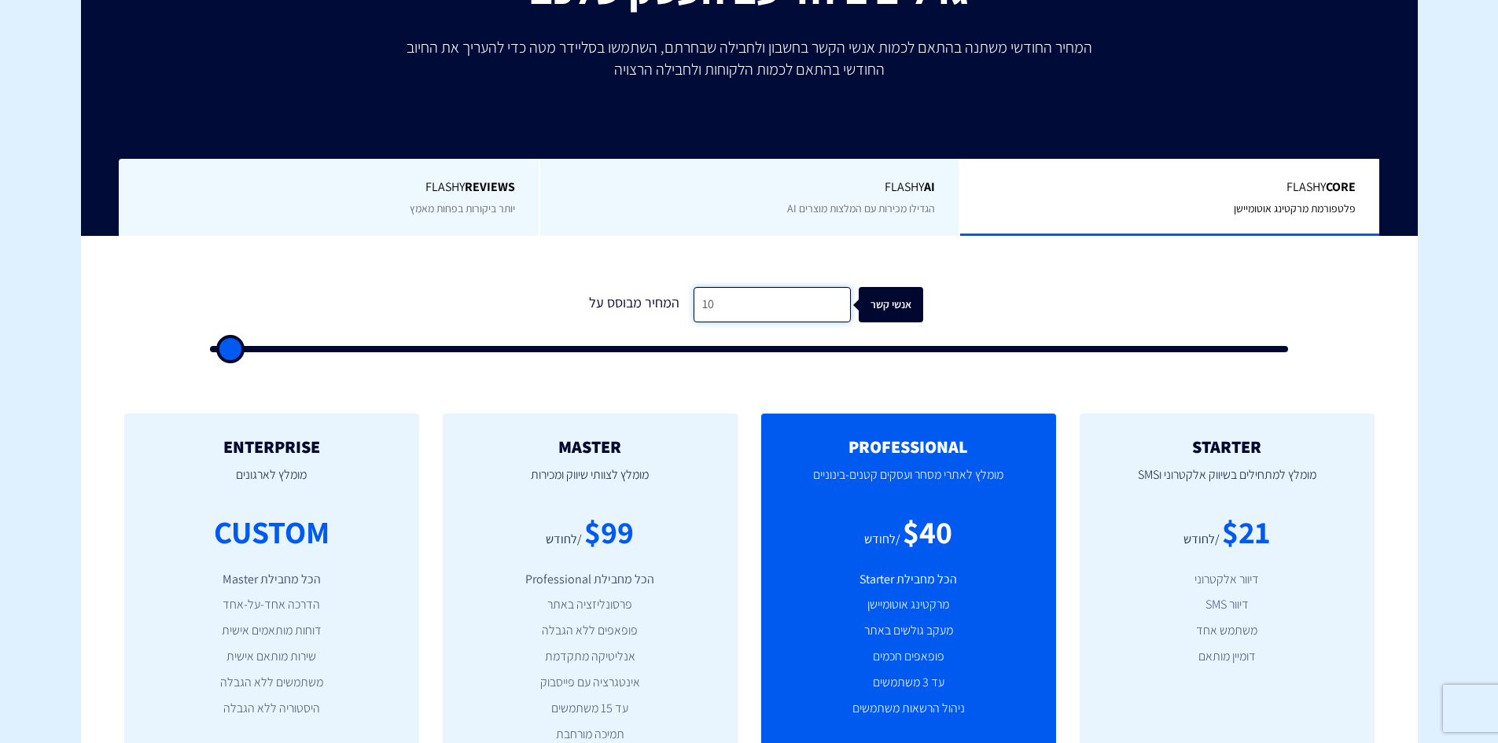
type input "500"
type input "1,000"
type input "1000"
type input "10,000"
type input "10000"
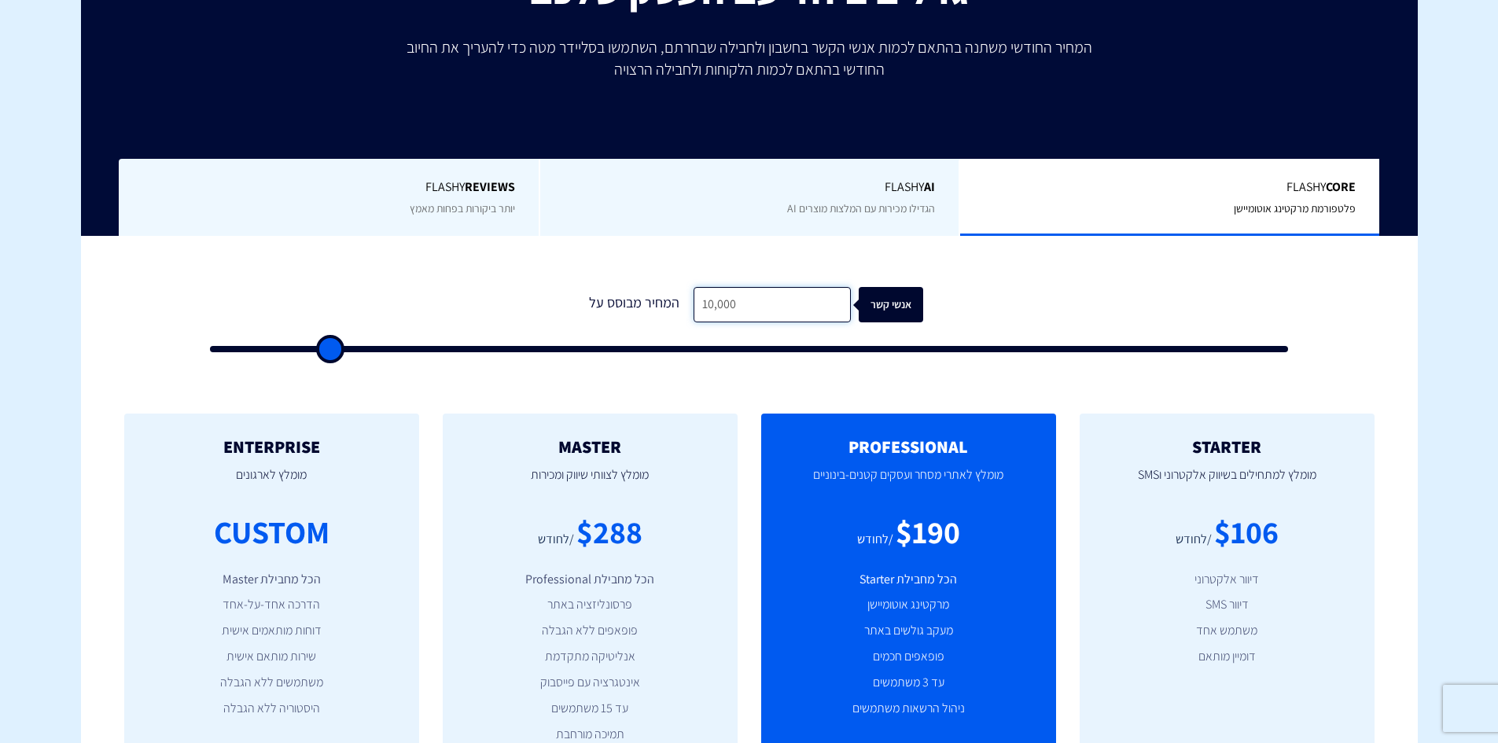
click at [712, 305] on input "10,000" at bounding box center [772, 304] width 157 height 35
type input "2"
type input "500"
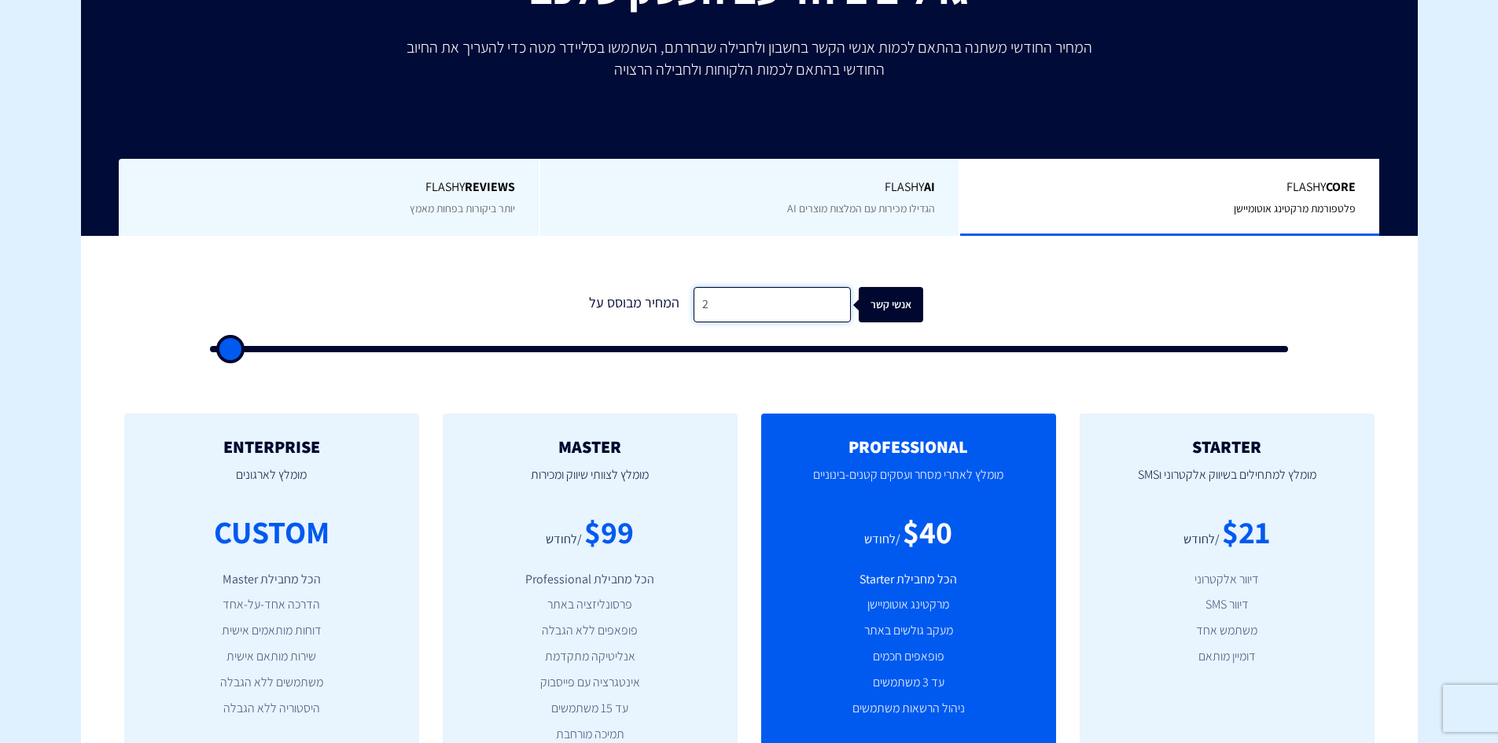
type input "20"
type input "500"
type input "200"
type input "500"
type input "2,000"
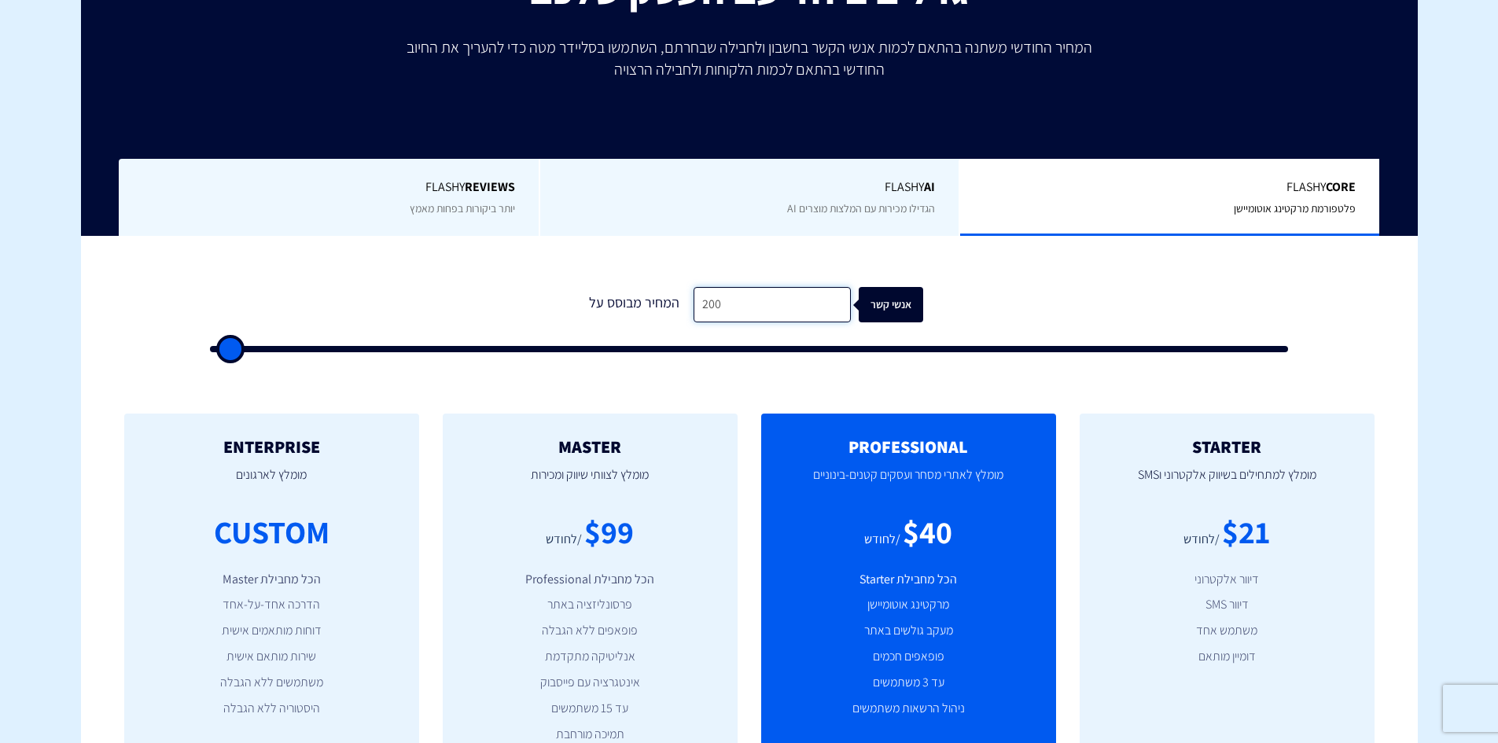
type input "2000"
type input "20,000"
type input "20000"
drag, startPoint x: 764, startPoint y: 312, endPoint x: 691, endPoint y: 308, distance: 72.4
click at [694, 308] on input "20,000" at bounding box center [772, 304] width 157 height 35
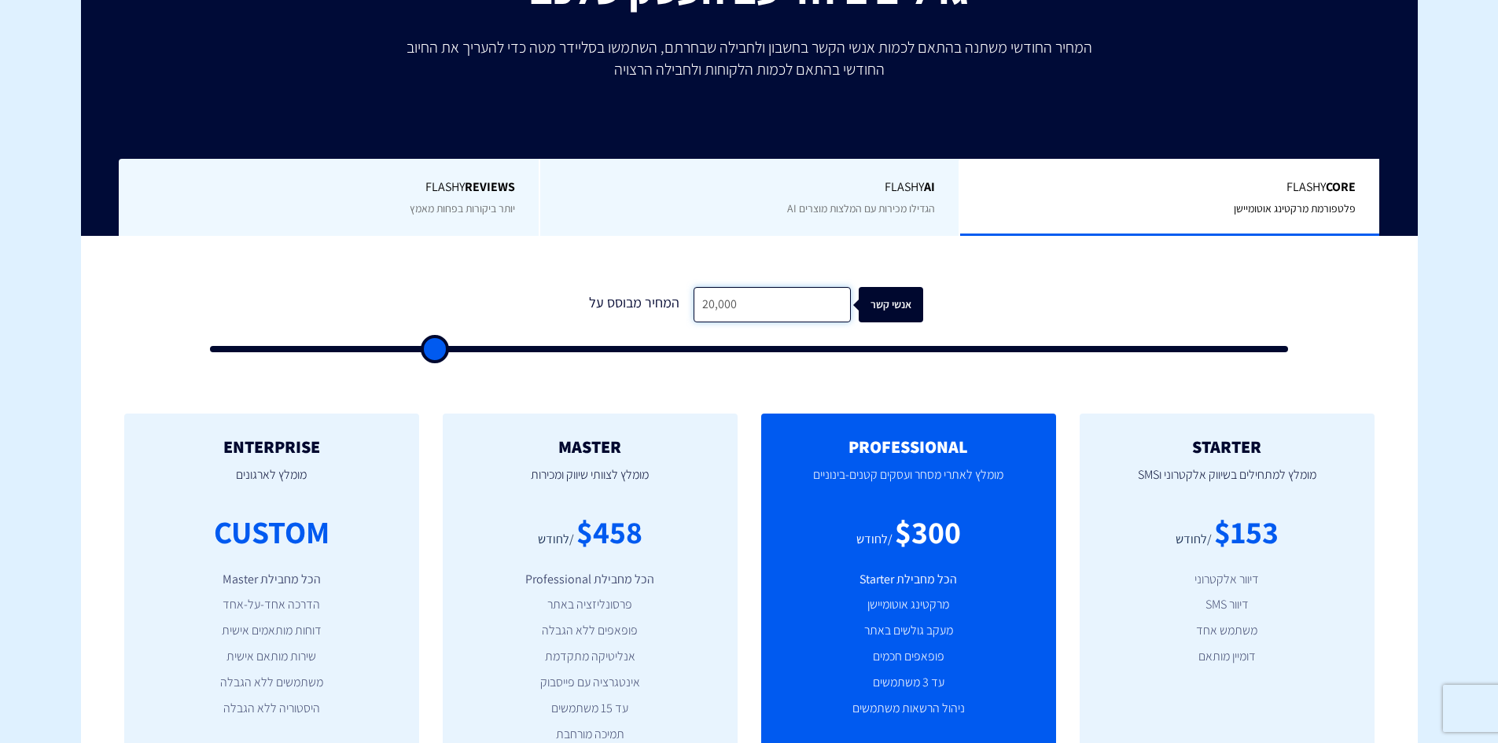
click at [740, 304] on input "20,000" at bounding box center [772, 304] width 157 height 35
drag, startPoint x: 772, startPoint y: 304, endPoint x: 653, endPoint y: 304, distance: 118.7
click at [642, 312] on div "המחיר מבוסס על 20,000 אנשי קשר" at bounding box center [750, 304] width 348 height 35
click at [655, 301] on div "המחיר מבוסס על" at bounding box center [635, 304] width 118 height 35
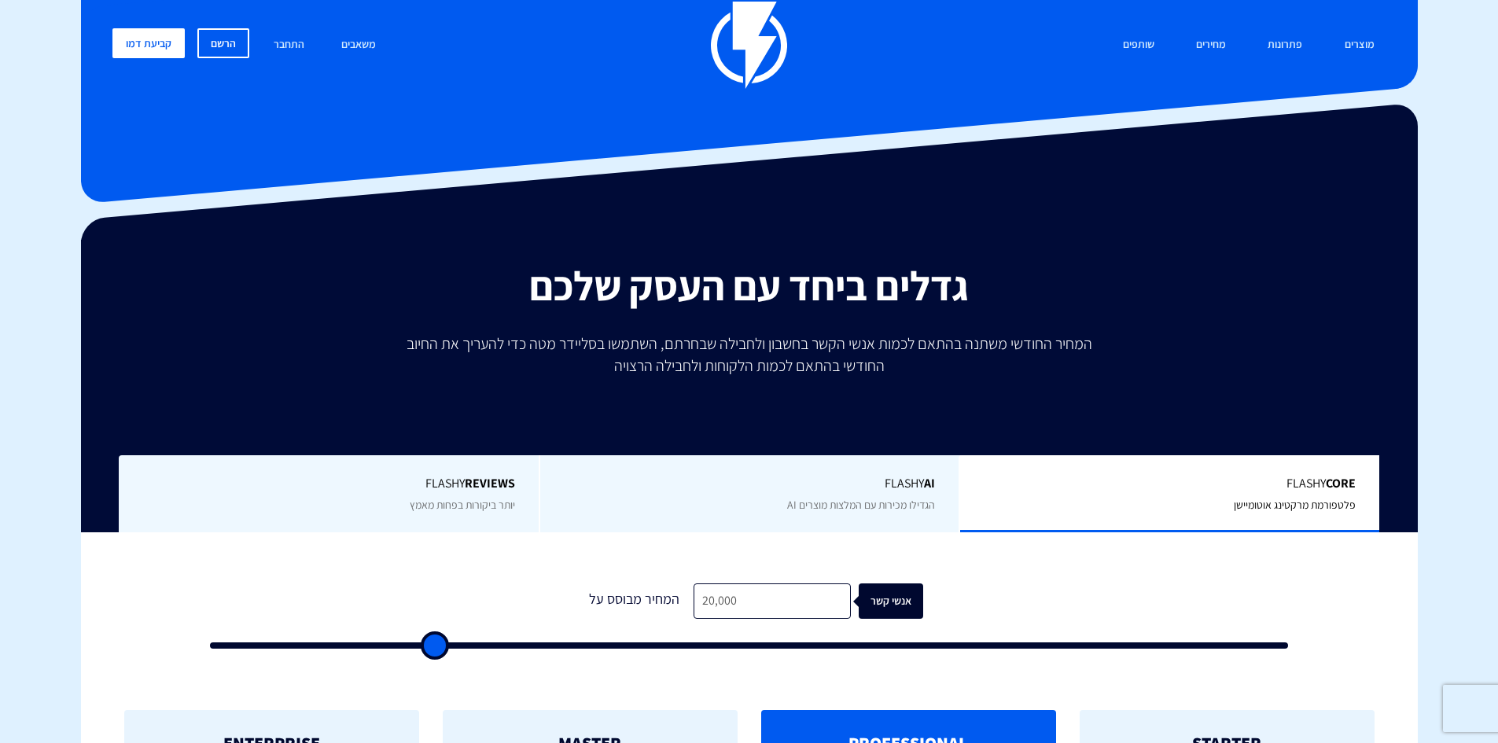
scroll to position [0, 0]
